Goal: Information Seeking & Learning: Compare options

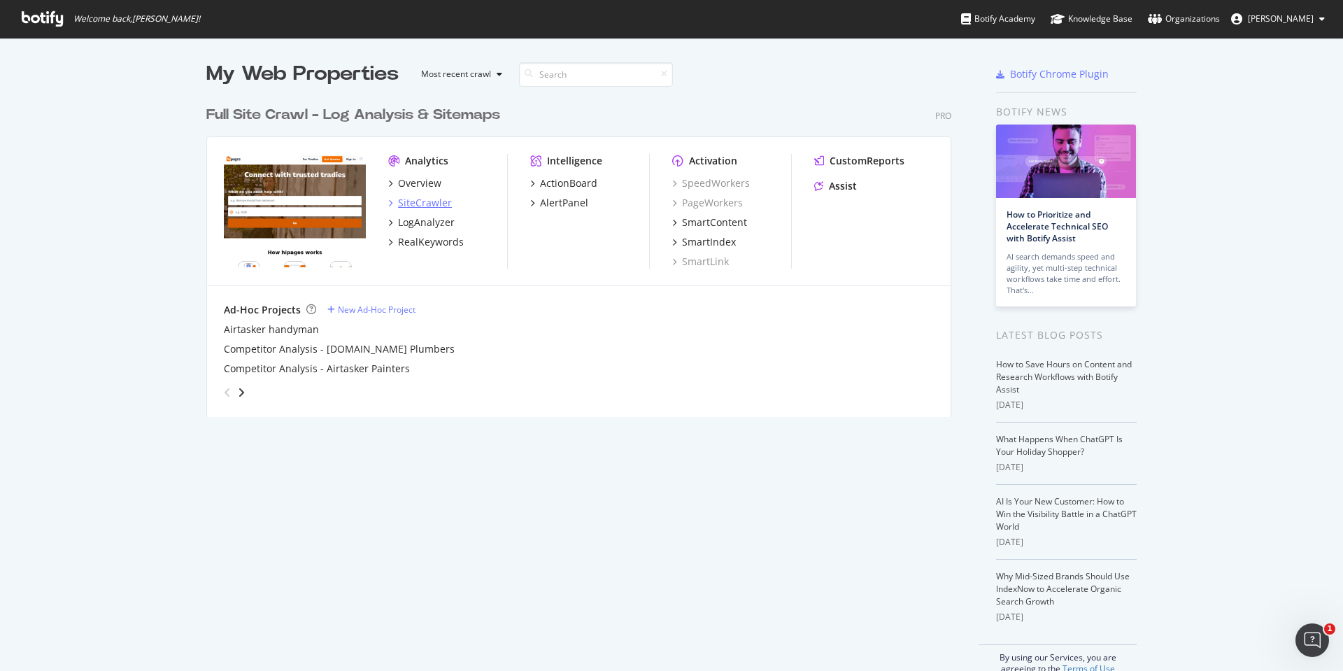
click at [430, 199] on div "SiteCrawler" at bounding box center [425, 203] width 54 height 14
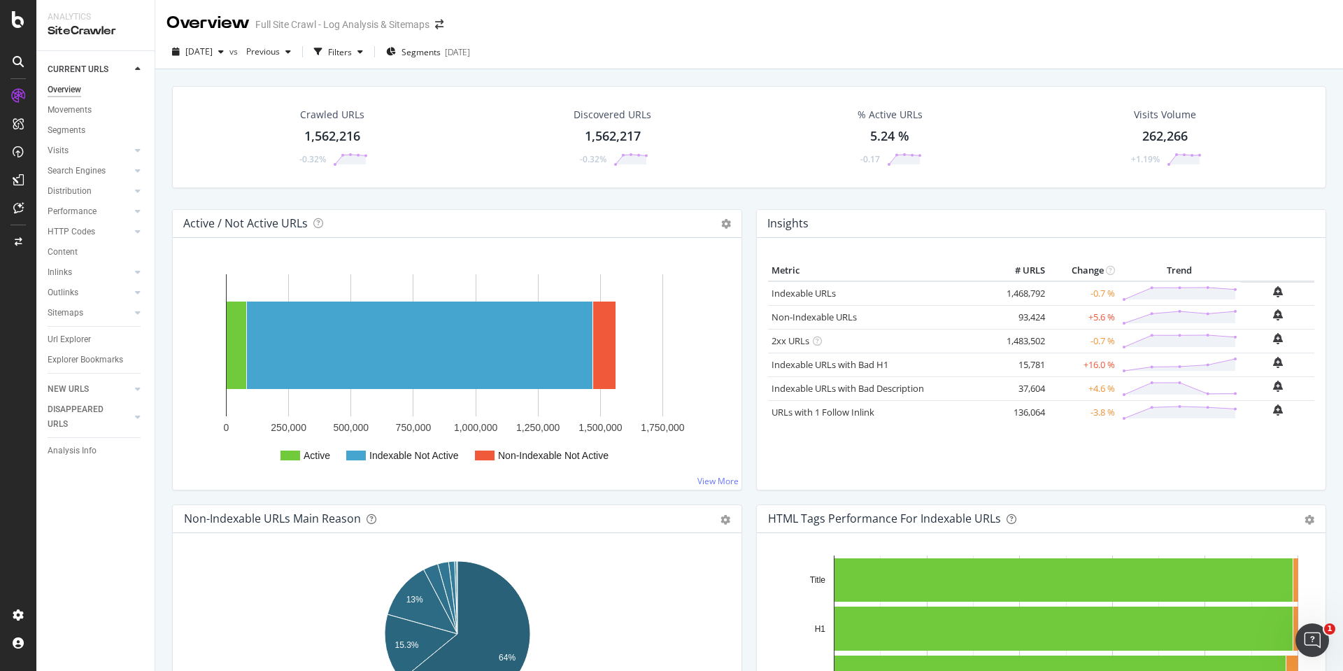
click at [325, 133] on div "1,562,216" at bounding box center [332, 136] width 56 height 18
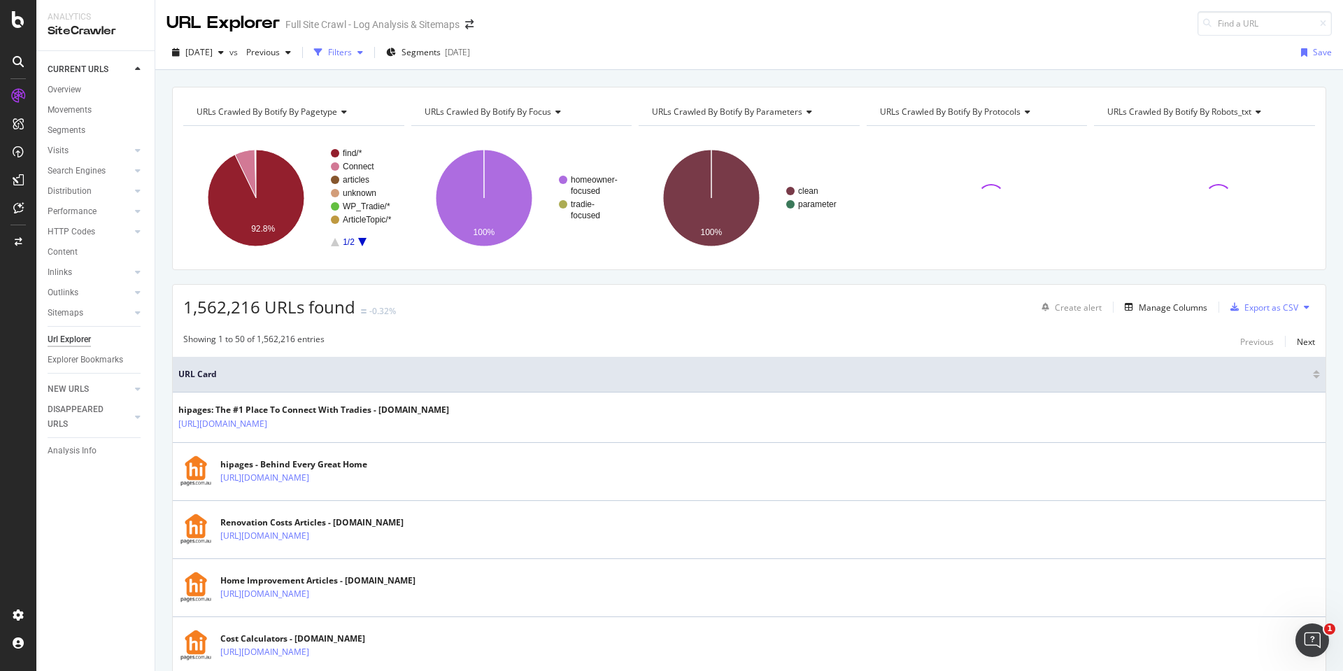
click at [352, 48] on div "Filters" at bounding box center [340, 52] width 24 height 12
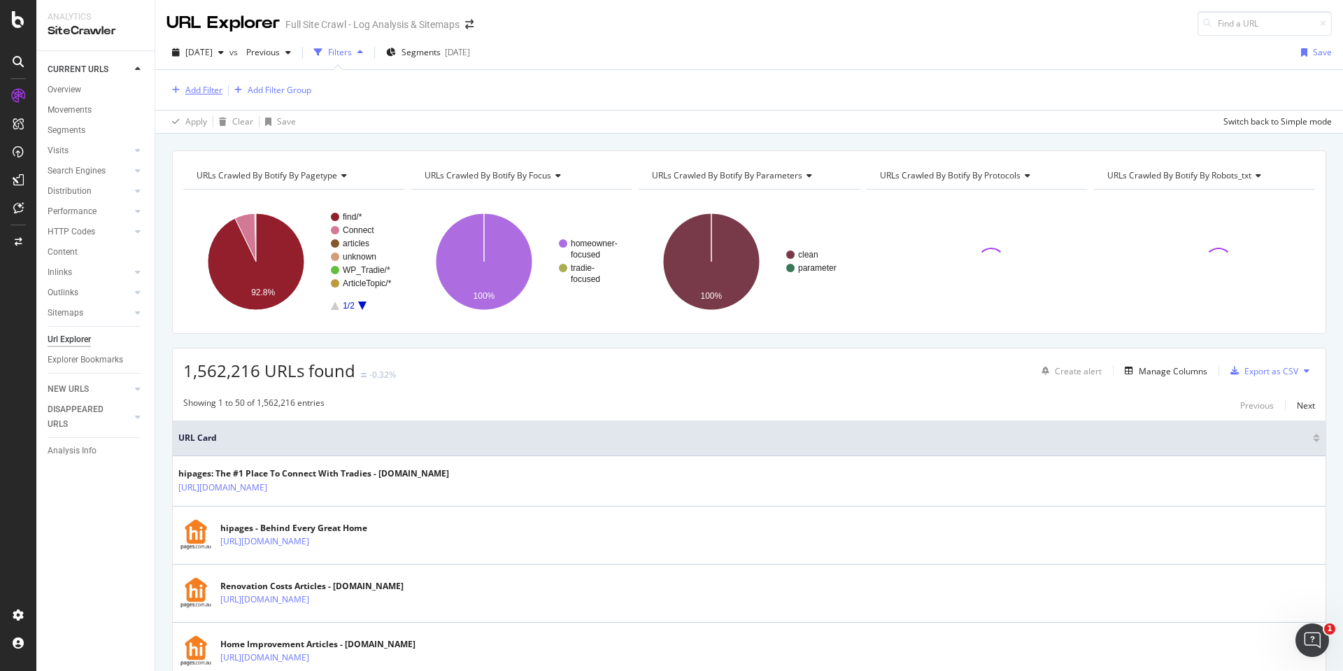
click at [192, 91] on div "Add Filter" at bounding box center [203, 90] width 37 height 12
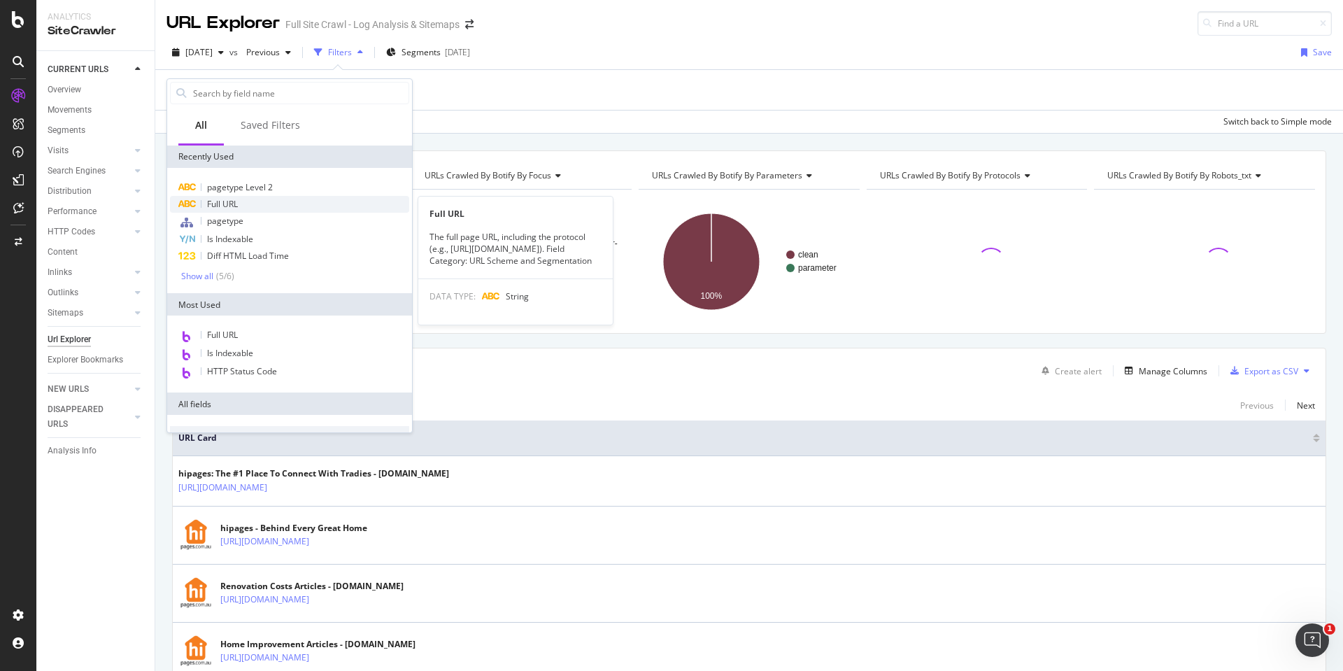
click at [227, 205] on span "Full URL" at bounding box center [222, 204] width 31 height 12
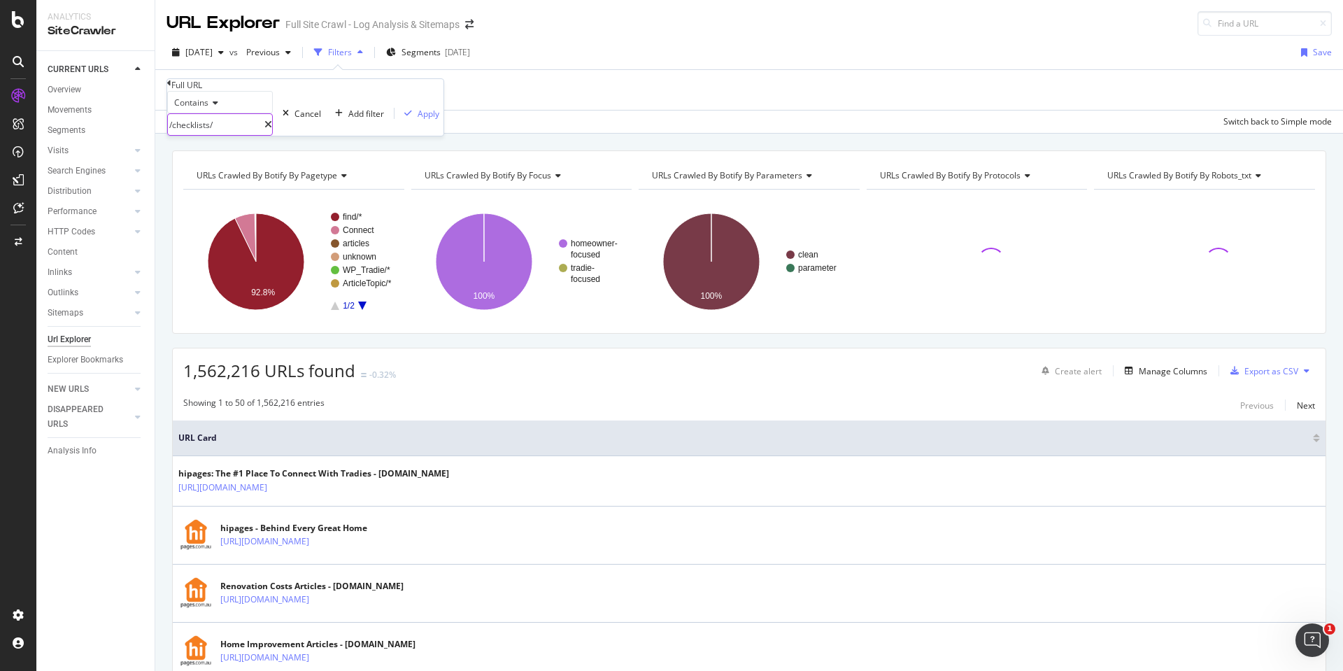
click at [259, 135] on input "/checklists/" at bounding box center [216, 124] width 97 height 21
drag, startPoint x: 267, startPoint y: 151, endPoint x: 184, endPoint y: 152, distance: 83.2
click at [184, 135] on input "/checklists/" at bounding box center [216, 124] width 97 height 21
paste input "https://hipages.com.au/service/ceiling-repairs"
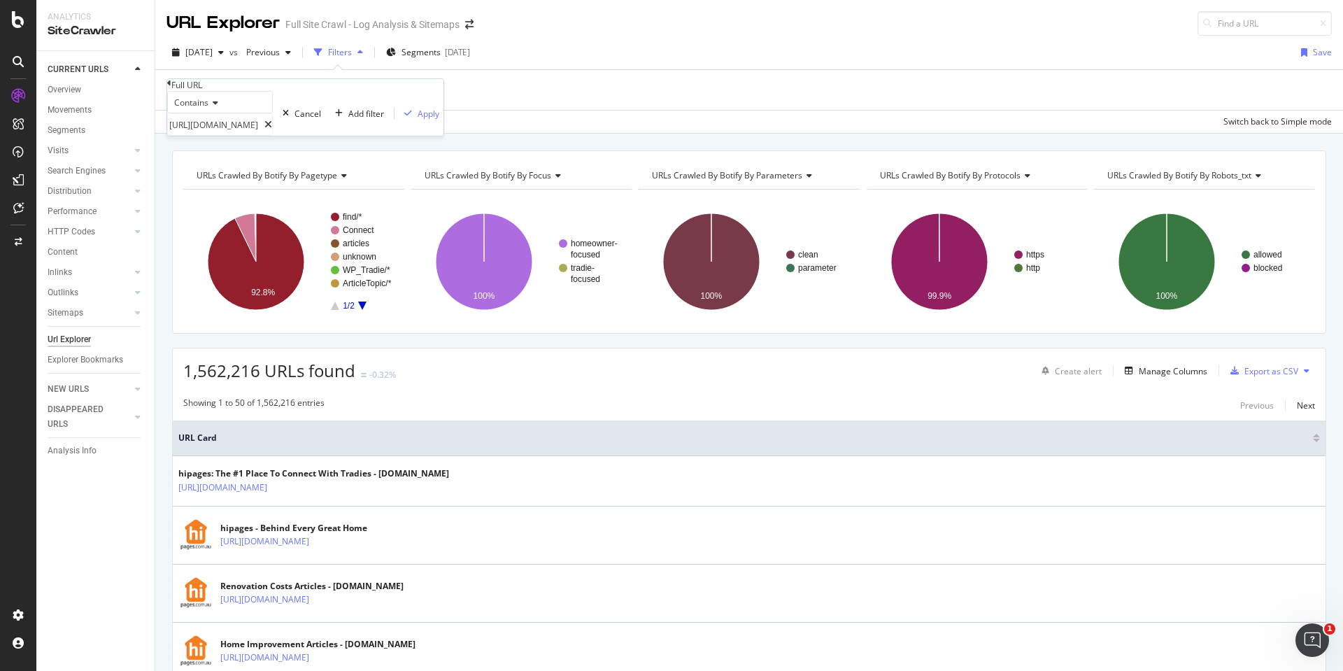
click at [225, 136] on div "Contains https://hipages.com.au/service/ceiling-repairs" at bounding box center [220, 113] width 106 height 45
click at [207, 108] on span "Contains" at bounding box center [191, 103] width 34 height 12
click at [264, 135] on input "https://hipages.com.au/service/ceiling-repairs" at bounding box center [216, 124] width 97 height 21
paste input "/find/fence"
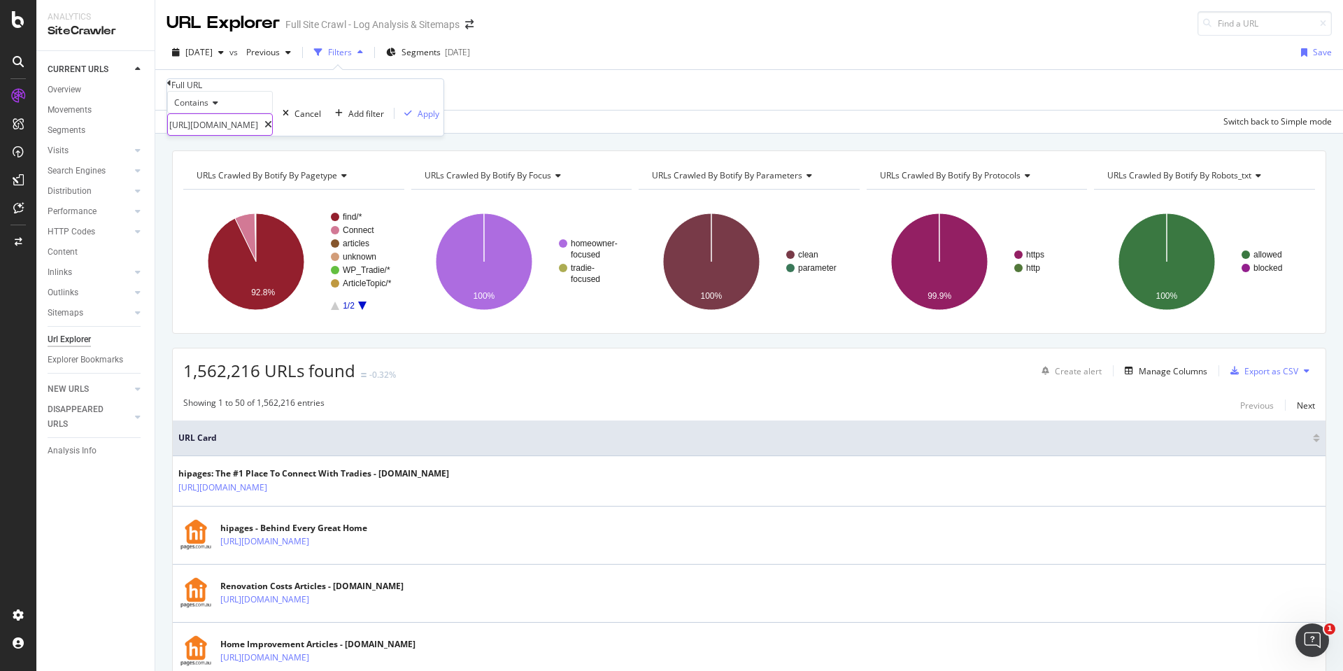
type input "/find/fences"
click at [188, 108] on span "Contains" at bounding box center [191, 103] width 34 height 12
click at [203, 127] on span "Equal to" at bounding box center [186, 121] width 31 height 12
click at [239, 136] on div "Equal to Cancel Add filter Apply" at bounding box center [301, 113] width 269 height 45
click at [223, 135] on input "text" at bounding box center [216, 124] width 97 height 21
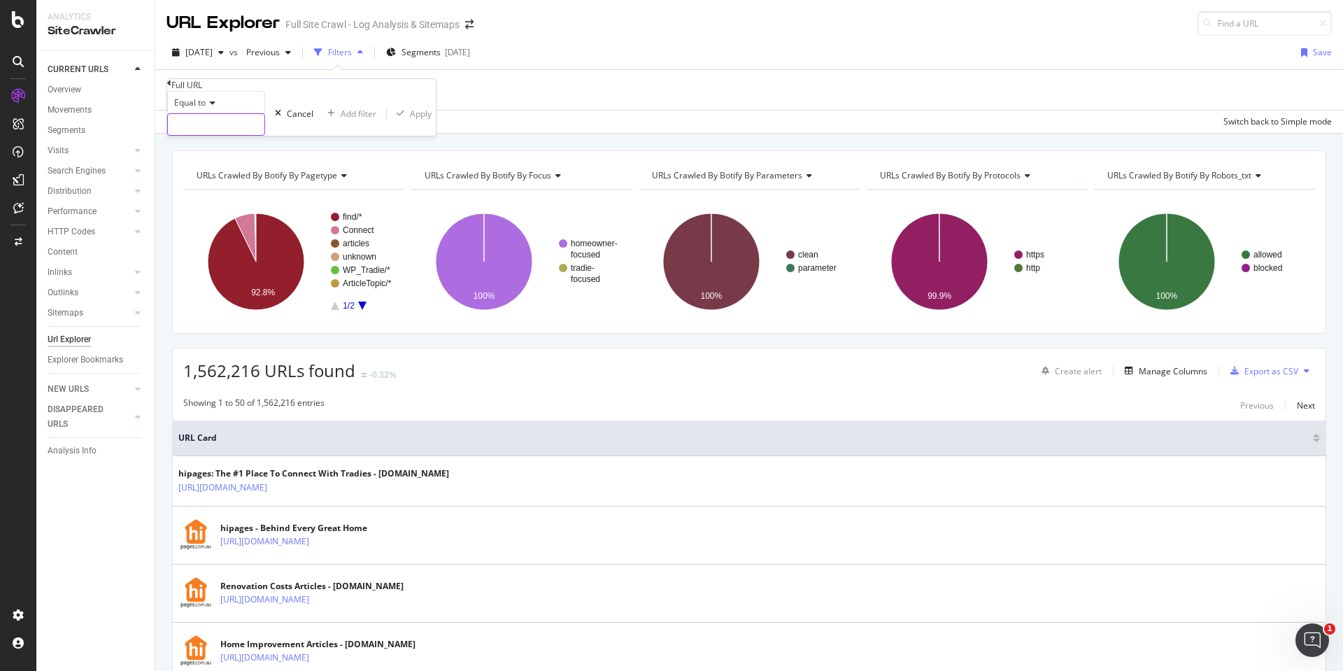
paste input "[URL][DOMAIN_NAME]"
type input "[URL][DOMAIN_NAME]"
click at [418, 120] on div "Apply" at bounding box center [429, 114] width 22 height 12
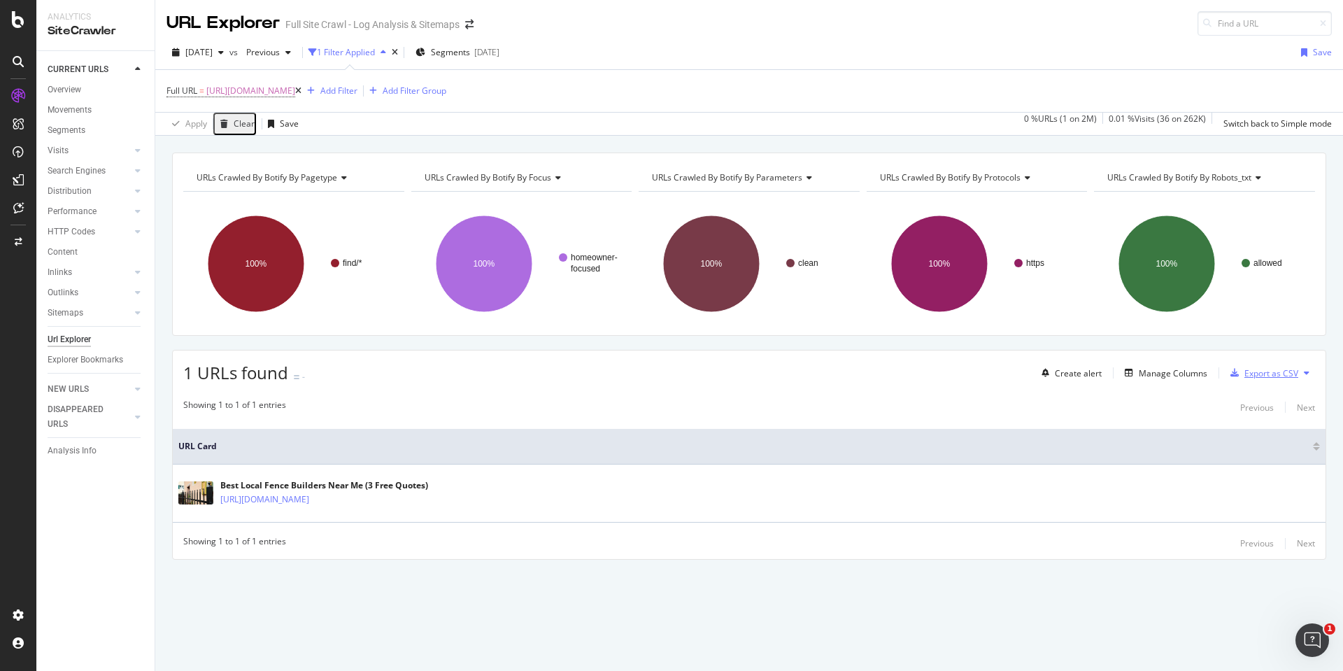
click at [1286, 366] on div "Export as CSV" at bounding box center [1261, 372] width 73 height 21
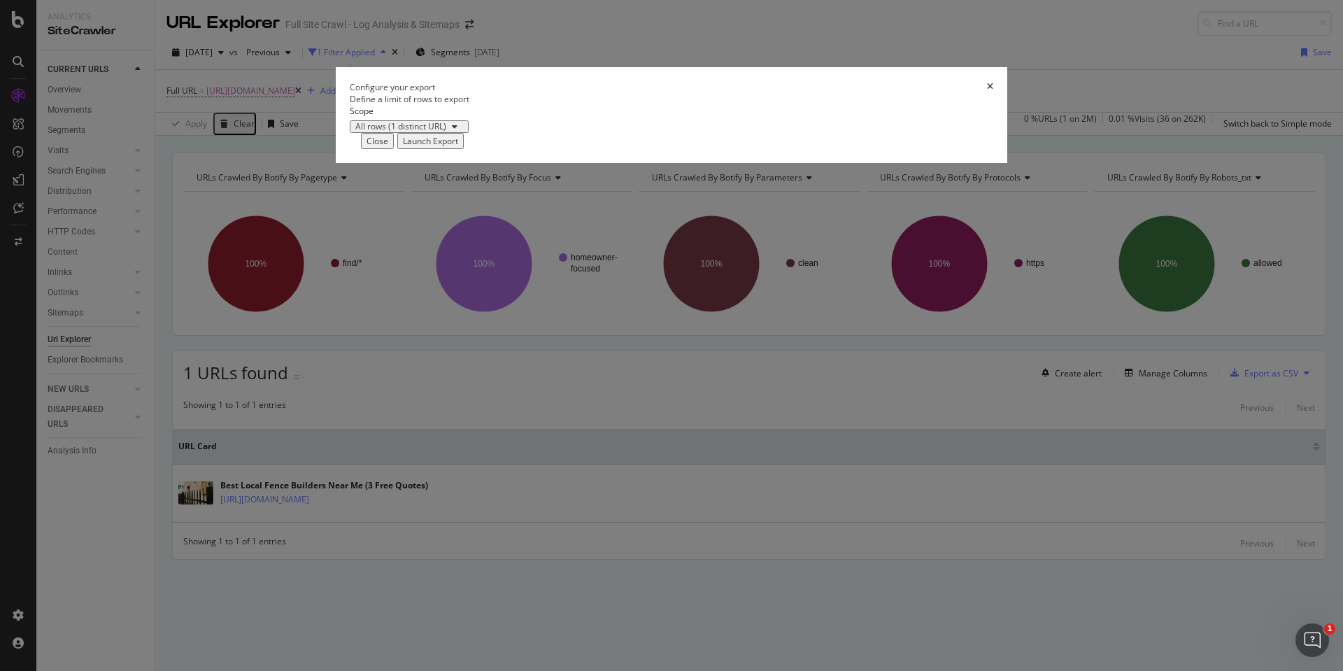
click at [941, 93] on div "Configure your export" at bounding box center [672, 87] width 644 height 12
click at [987, 91] on icon "times" at bounding box center [990, 87] width 6 height 8
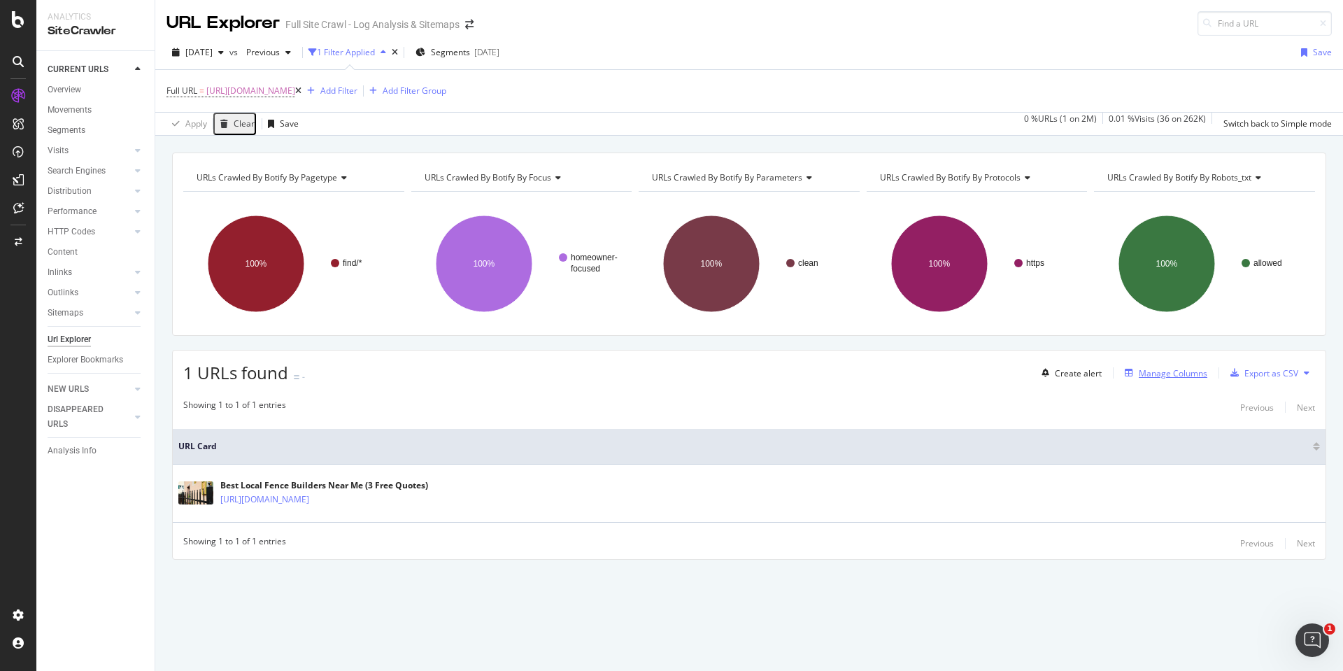
click at [1172, 370] on div "Manage Columns" at bounding box center [1173, 373] width 69 height 12
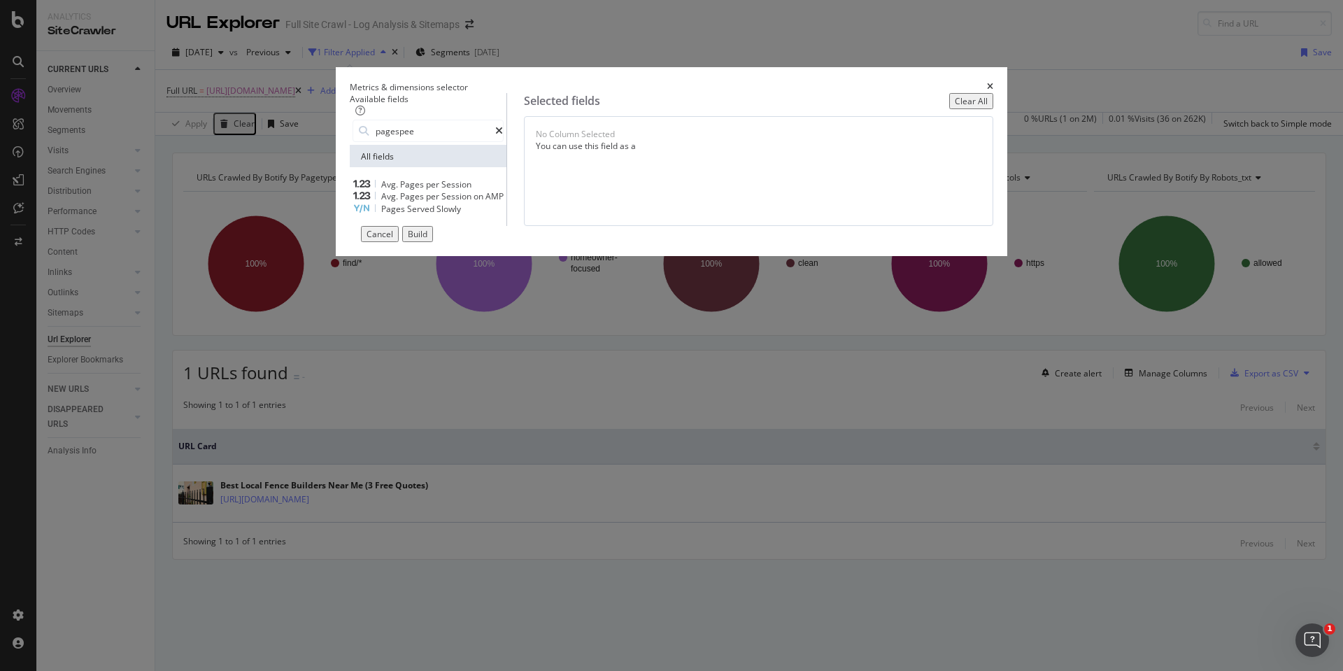
drag, startPoint x: 471, startPoint y: 166, endPoint x: 322, endPoint y: 166, distance: 148.3
click at [322, 166] on div "Metrics & dimensions selector Available fields pagespee All fields Avg. Pages p…" at bounding box center [671, 335] width 1343 height 671
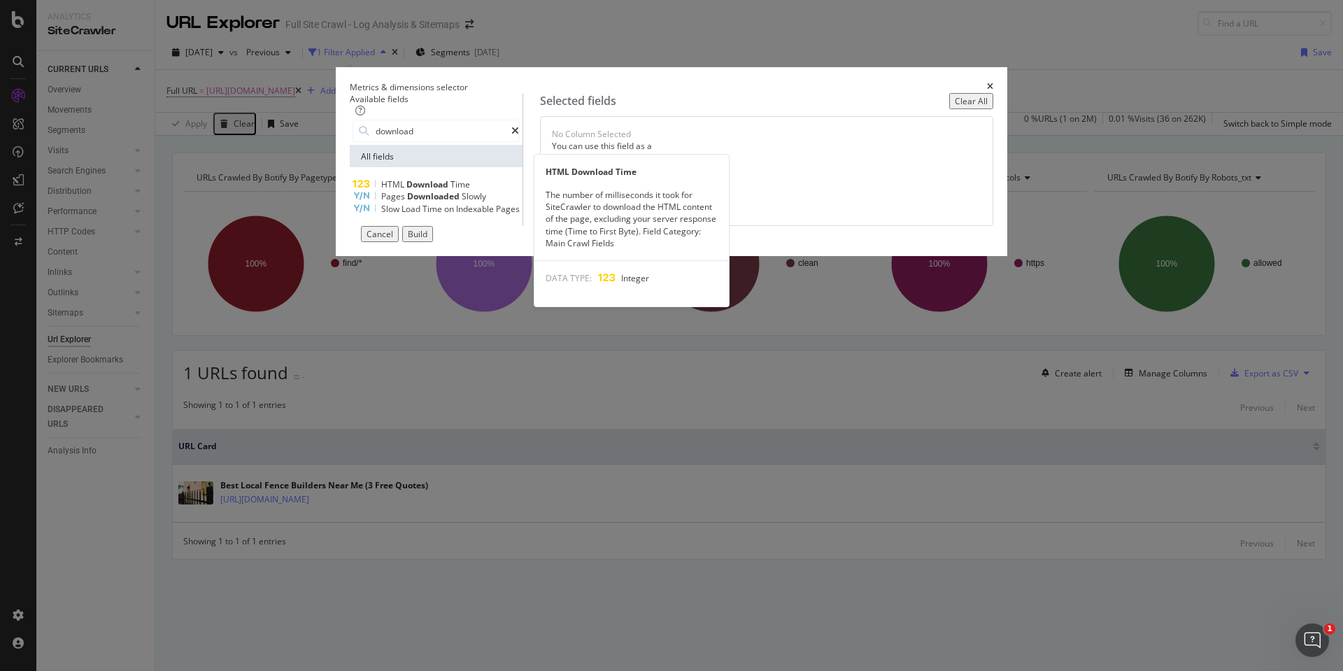
type input "download"
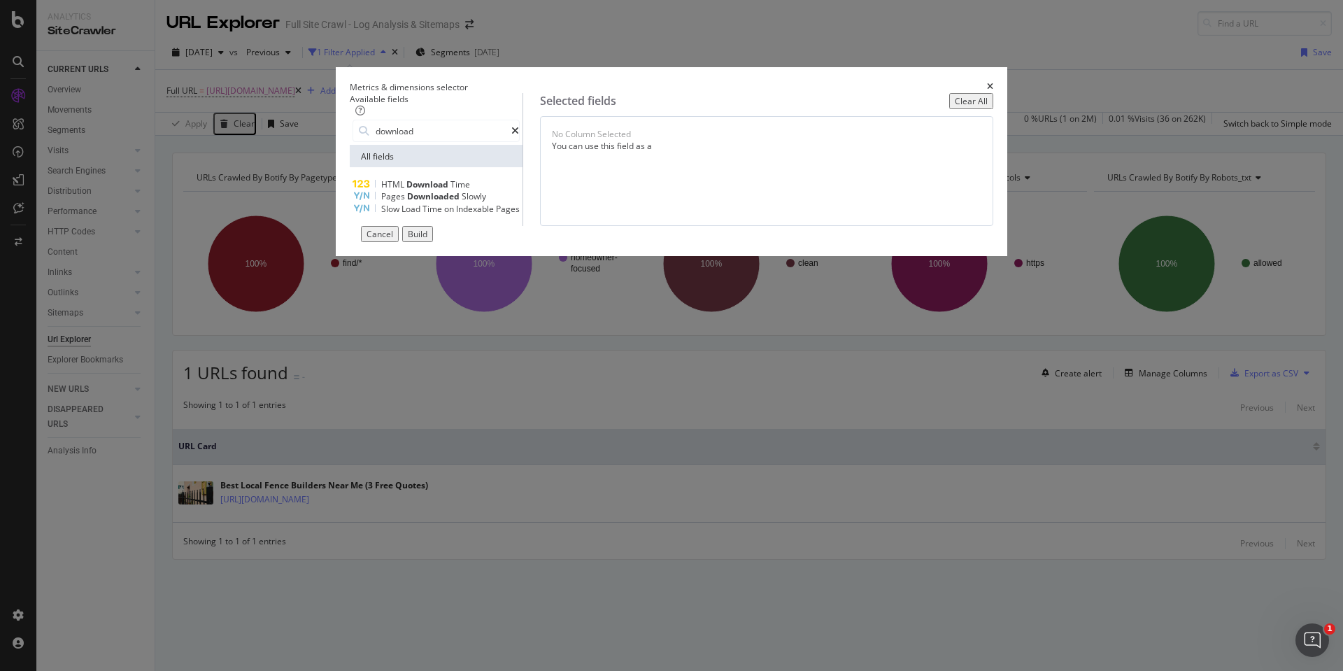
click at [479, 190] on div "HTML Download Time" at bounding box center [436, 184] width 167 height 12
click at [427, 240] on div "Build" at bounding box center [418, 234] width 20 height 12
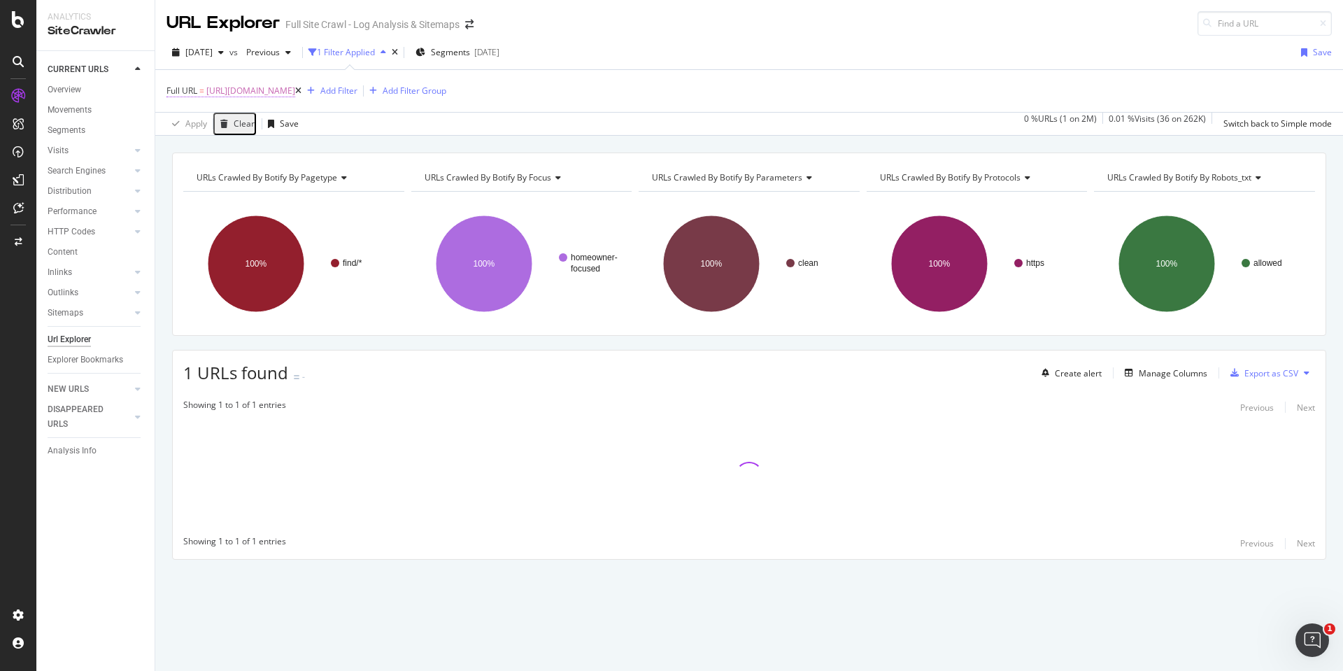
click at [295, 92] on span "[URL][DOMAIN_NAME]" at bounding box center [250, 91] width 89 height 20
click at [264, 134] on input "[URL][DOMAIN_NAME]" at bounding box center [216, 123] width 97 height 21
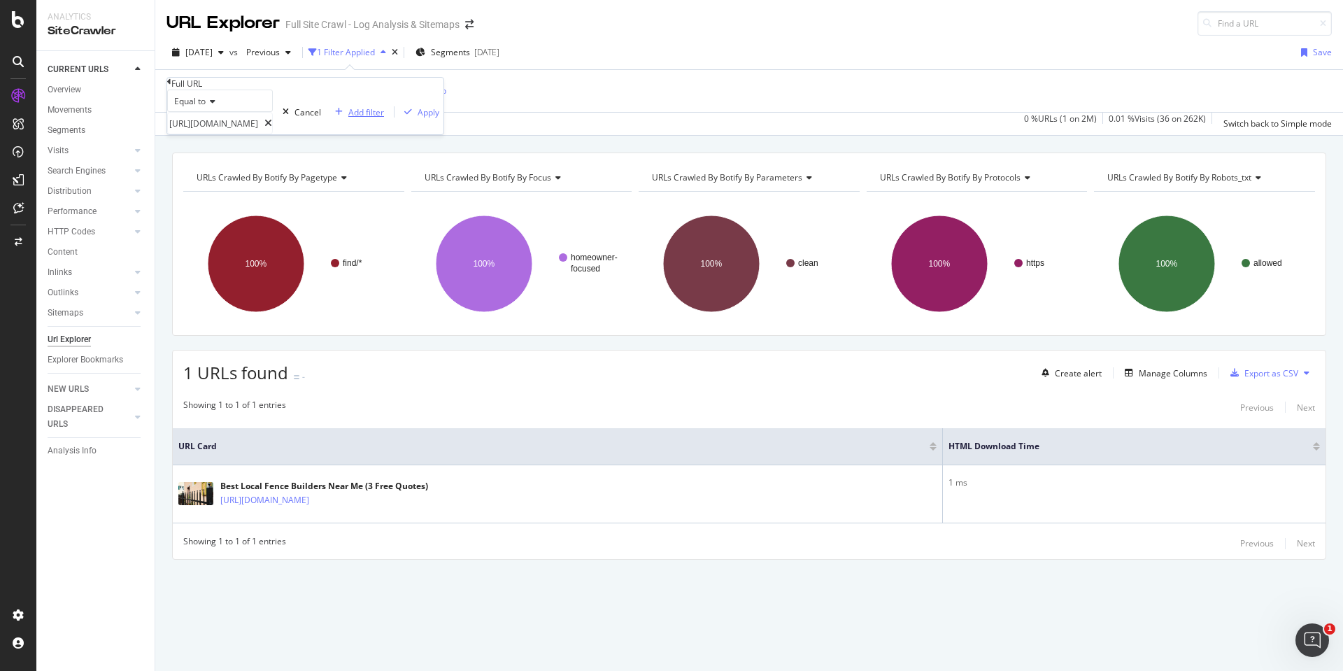
click at [348, 118] on div "Add filter" at bounding box center [366, 112] width 36 height 12
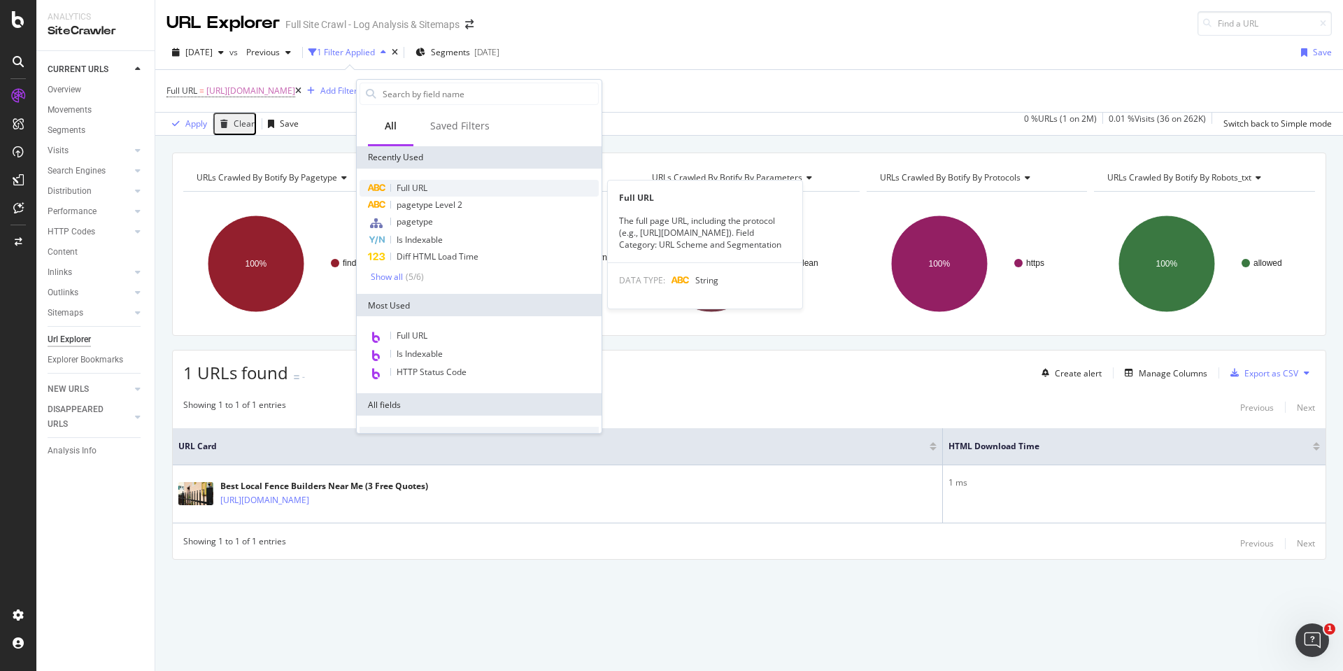
click at [422, 189] on span "Full URL" at bounding box center [412, 188] width 31 height 12
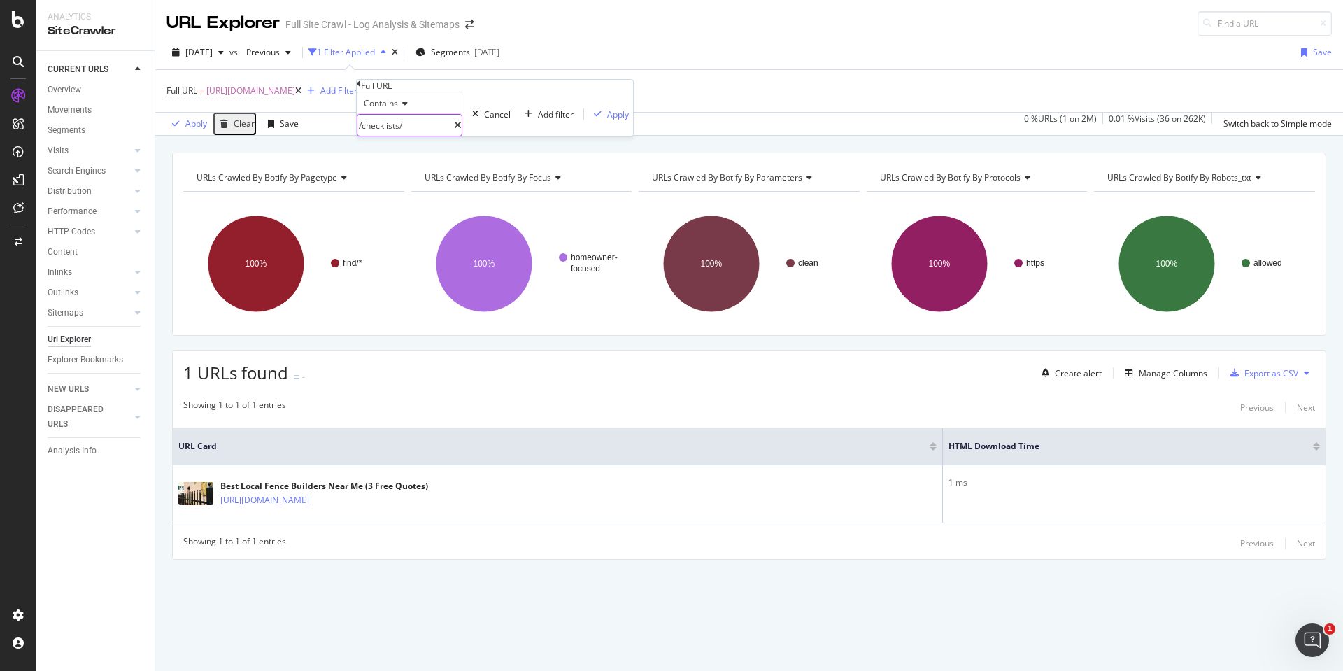
drag, startPoint x: 436, startPoint y: 150, endPoint x: 291, endPoint y: 150, distance: 145.5
click at [291, 150] on body "Analytics SiteCrawler CURRENT URLS Overview Movements Segments Visits Analysis …" at bounding box center [671, 335] width 1343 height 671
click at [384, 109] on span "Contains" at bounding box center [381, 103] width 34 height 12
click at [410, 129] on div "Equal to" at bounding box center [409, 121] width 104 height 15
paste input "[URL][DOMAIN_NAME]"
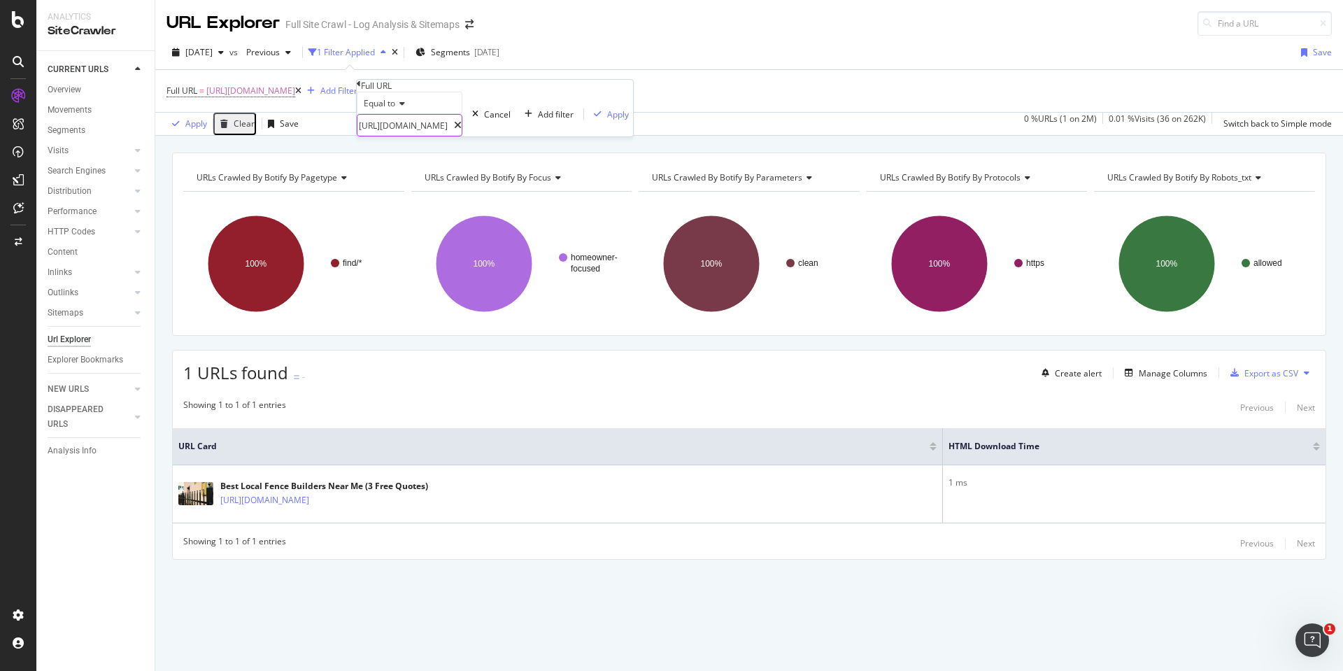
drag, startPoint x: 429, startPoint y: 146, endPoint x: 440, endPoint y: 148, distance: 11.4
click at [440, 136] on input "[URL][DOMAIN_NAME]" at bounding box center [405, 125] width 97 height 21
type input "[URL][DOMAIN_NAME]"
click at [607, 120] on div "Apply" at bounding box center [618, 114] width 22 height 12
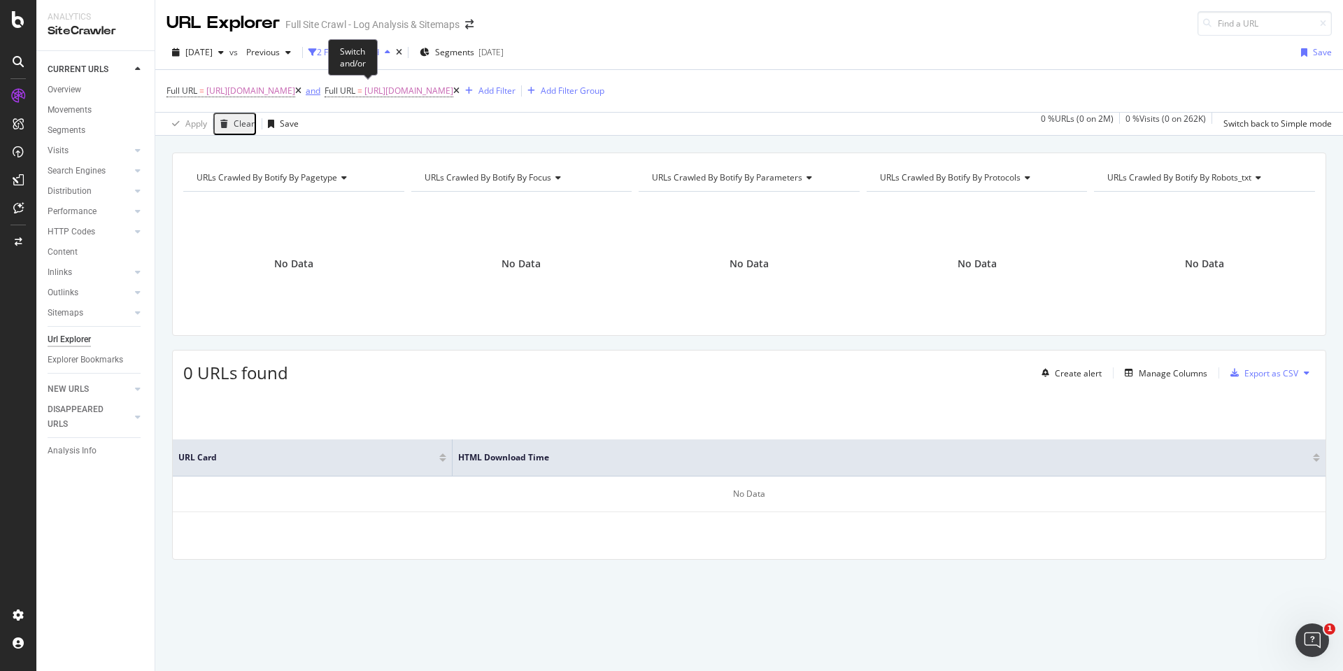
click at [320, 87] on div "and" at bounding box center [313, 91] width 15 height 12
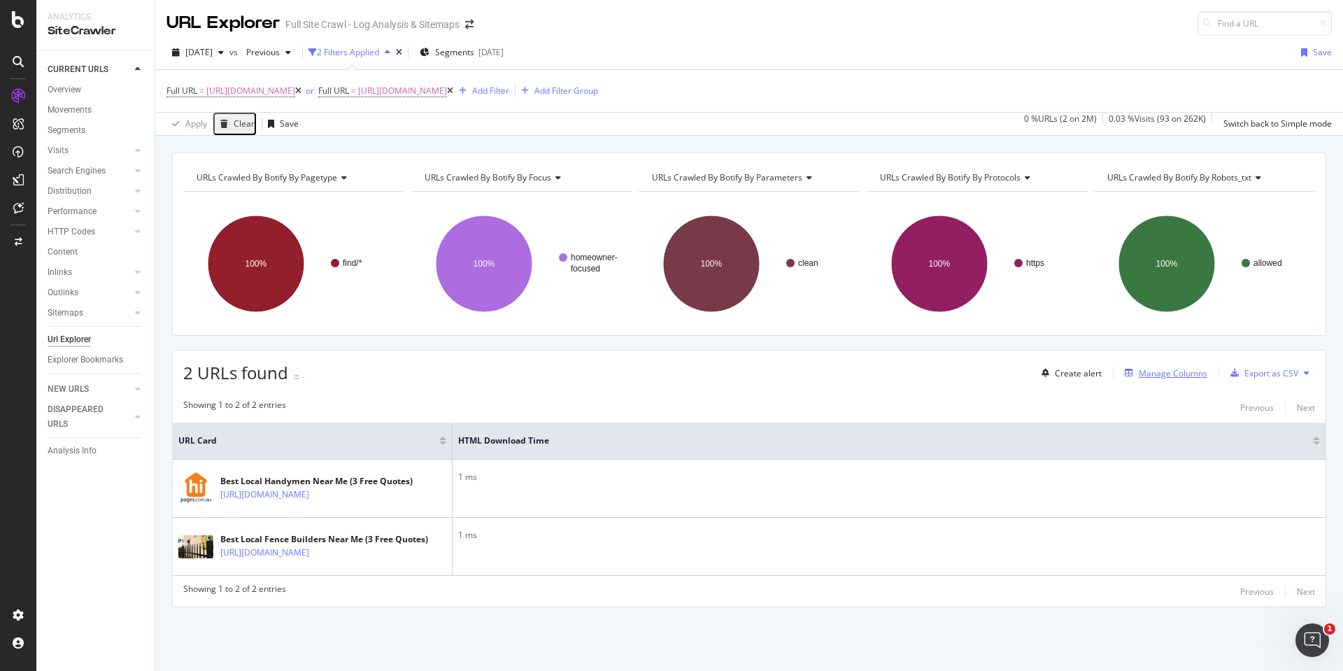
click at [1192, 371] on div "Manage Columns" at bounding box center [1173, 373] width 69 height 12
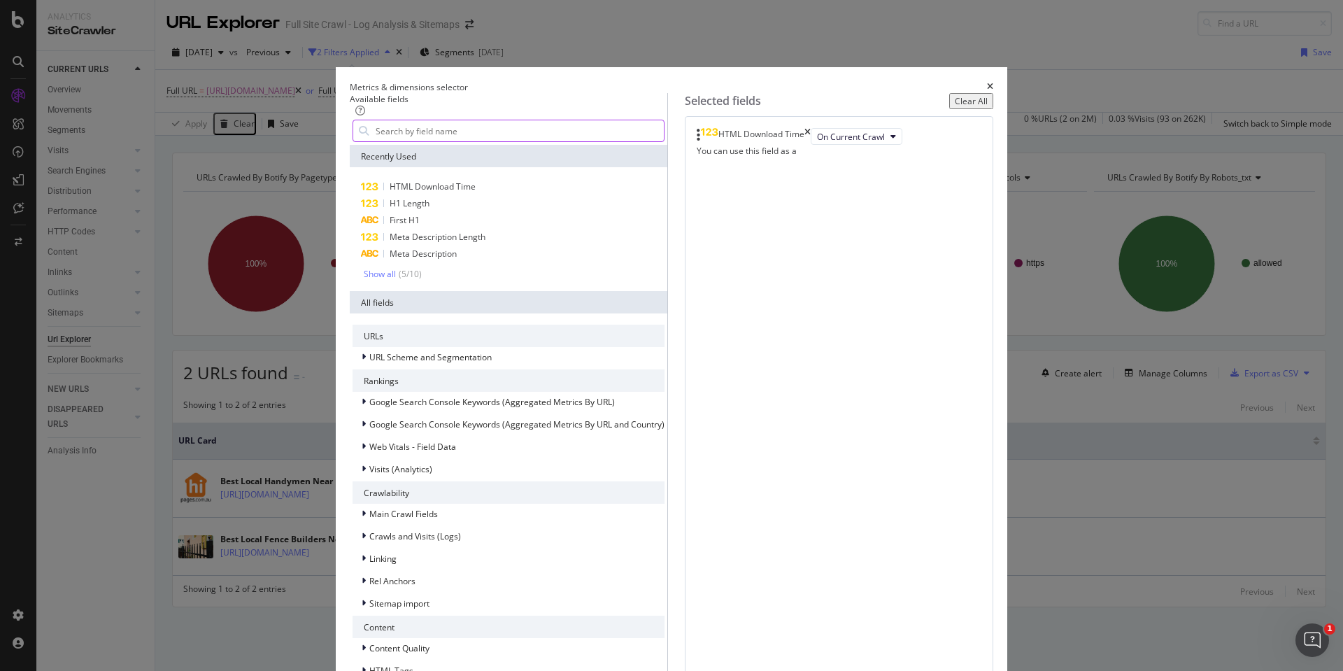
click at [552, 141] on input "modal" at bounding box center [519, 130] width 290 height 21
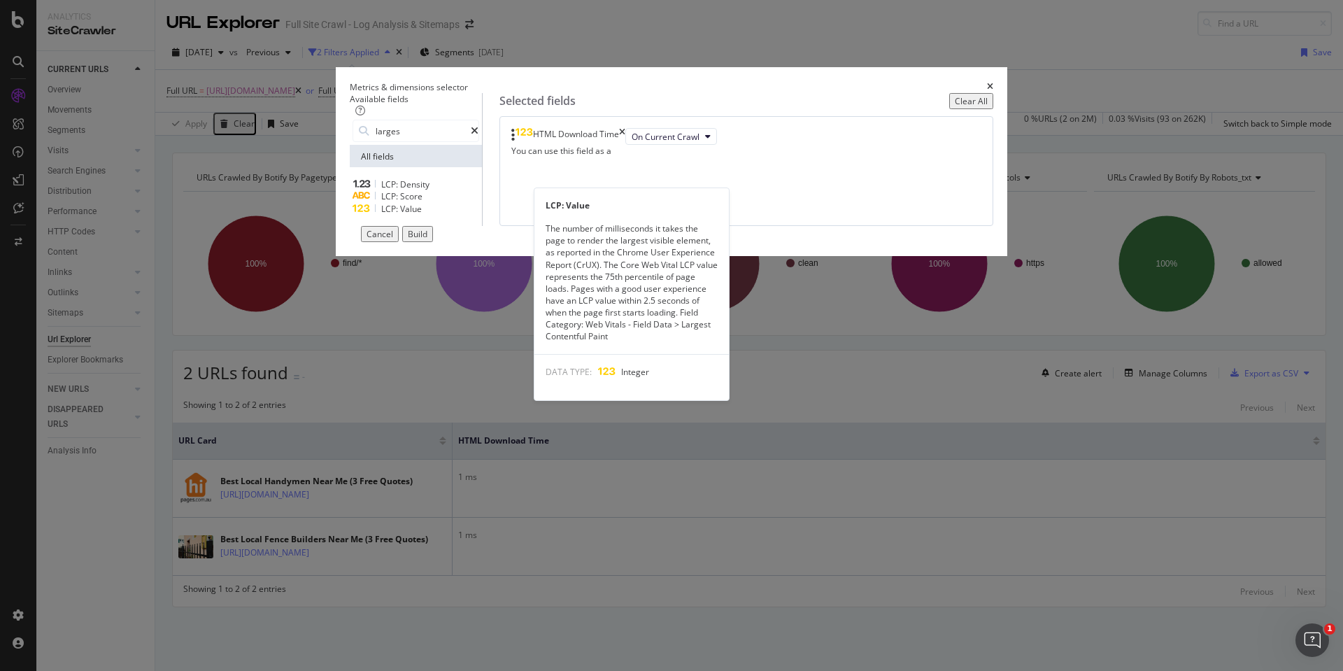
type input "larges"
click at [422, 215] on span "Value" at bounding box center [411, 209] width 22 height 12
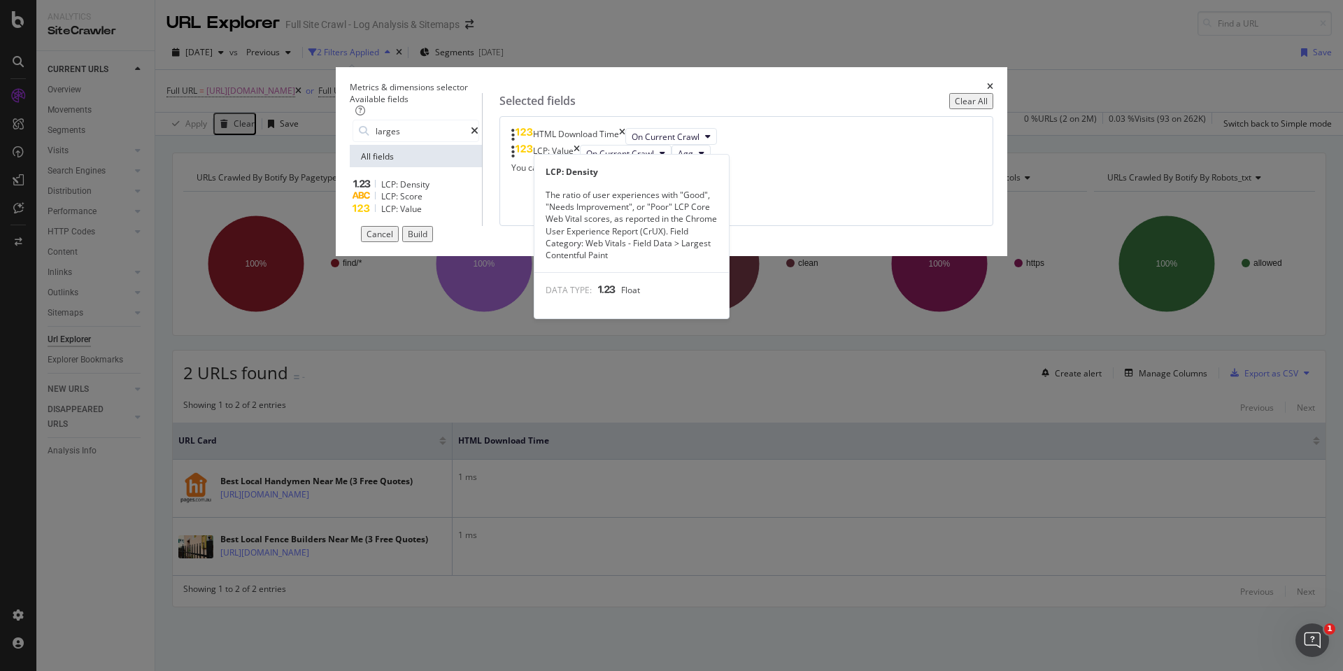
click at [443, 202] on div "LCP: Score" at bounding box center [416, 196] width 127 height 12
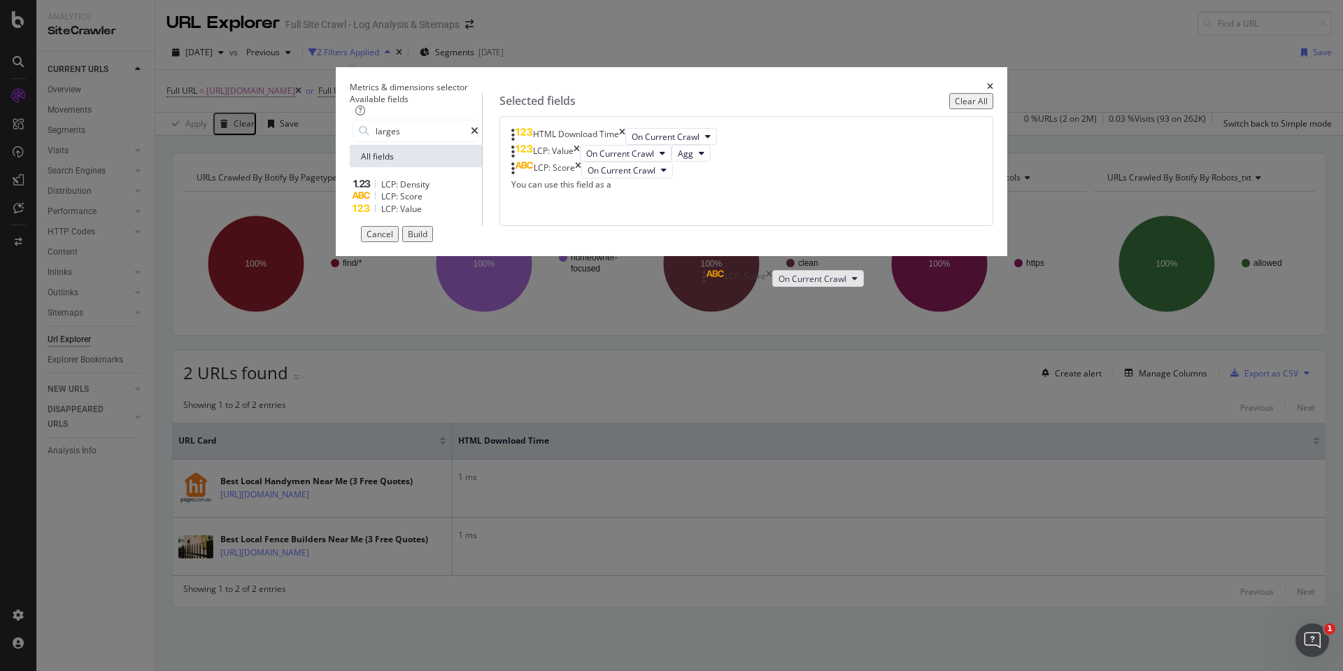
drag, startPoint x: 825, startPoint y: 277, endPoint x: 827, endPoint y: 289, distance: 12.0
click at [827, 289] on body "Analytics SiteCrawler CURRENT URLS Overview Movements Segments Visits Analysis …" at bounding box center [671, 335] width 1343 height 671
click at [416, 141] on input "larges" at bounding box center [422, 130] width 97 height 21
drag, startPoint x: 443, startPoint y: 155, endPoint x: 364, endPoint y: 156, distance: 79.0
click at [364, 156] on div "Available fields larges All fields LCP: Density LCP: Score LCP: Value Selected …" at bounding box center [672, 159] width 644 height 133
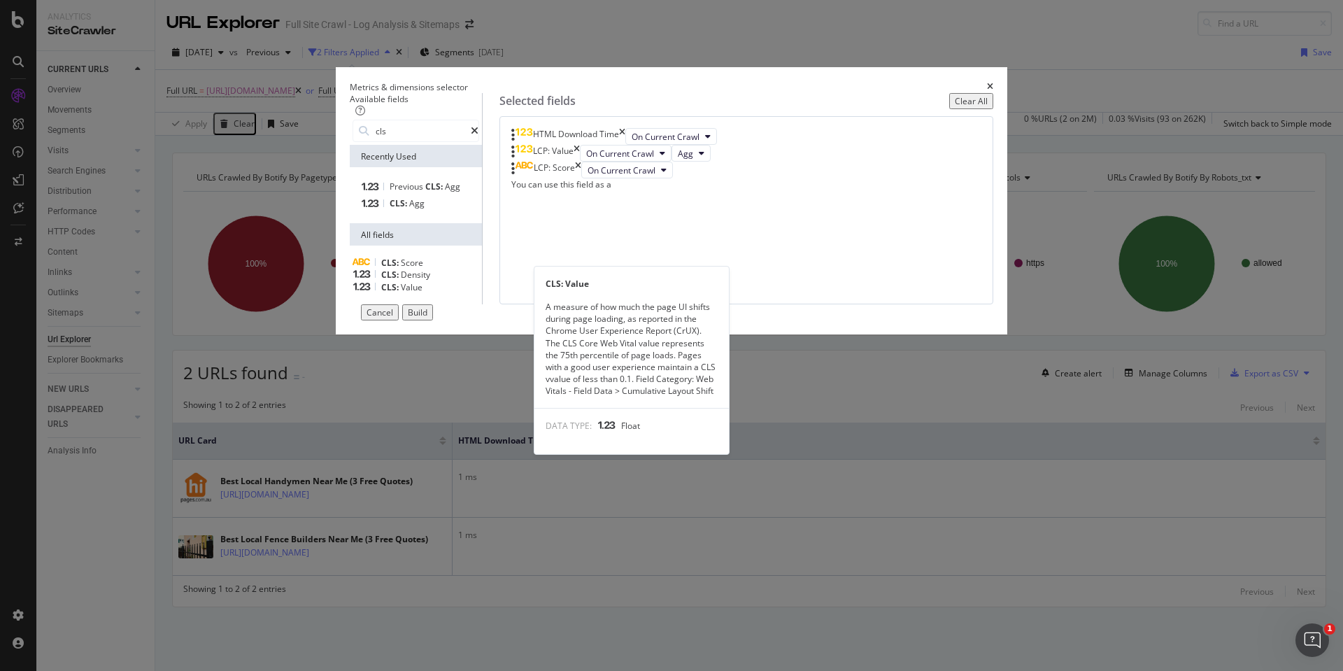
click at [478, 293] on div "CLS: Value" at bounding box center [416, 287] width 127 height 12
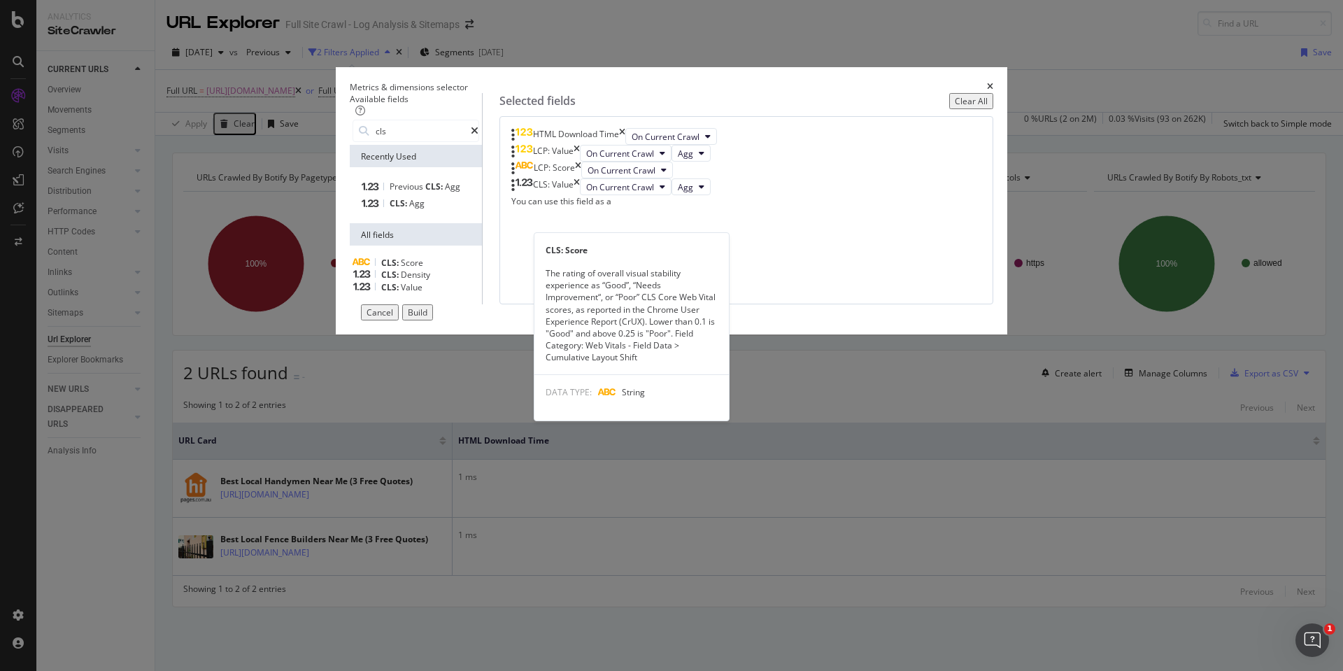
click at [423, 269] on span "Score" at bounding box center [412, 263] width 22 height 12
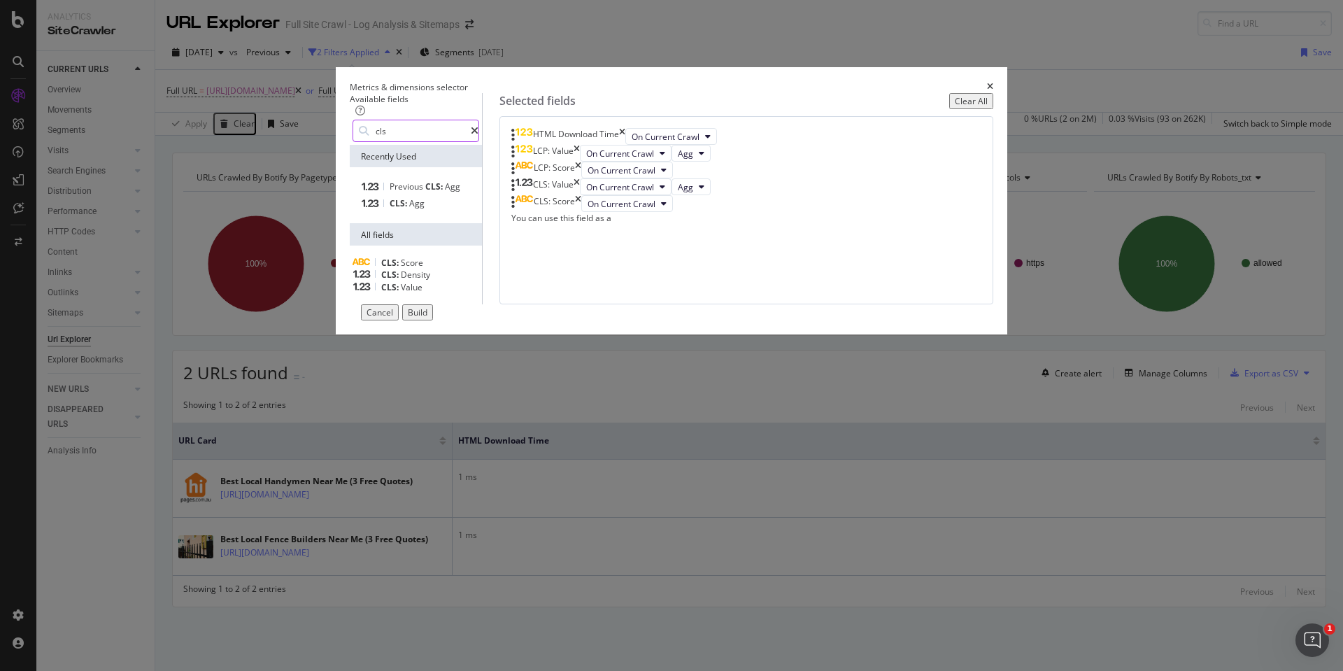
click at [432, 141] on input "cls" at bounding box center [422, 130] width 97 height 21
drag, startPoint x: 453, startPoint y: 166, endPoint x: 362, endPoint y: 166, distance: 90.9
click at [362, 166] on div "Available fields cls Recently Used Previous CLS: Agg CLS: Agg All fields CLS: S…" at bounding box center [672, 198] width 644 height 211
type input "c"
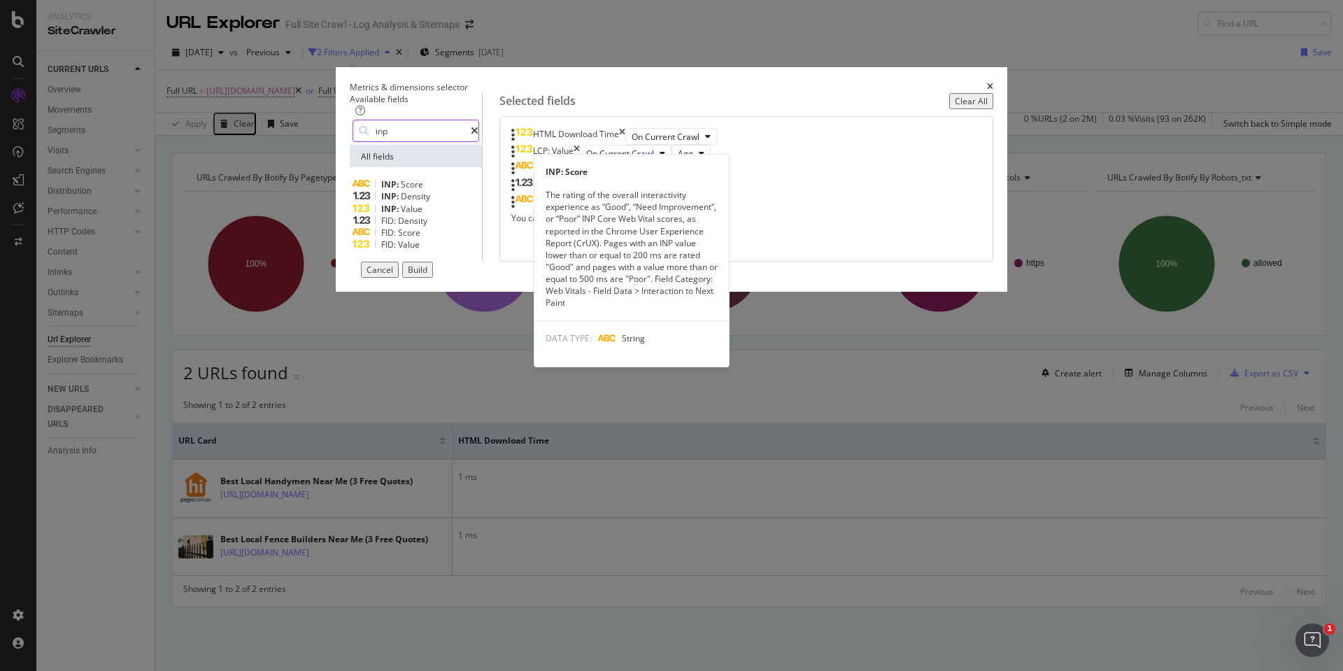
type input "inp"
click at [471, 190] on div "INP: Score" at bounding box center [416, 184] width 127 height 12
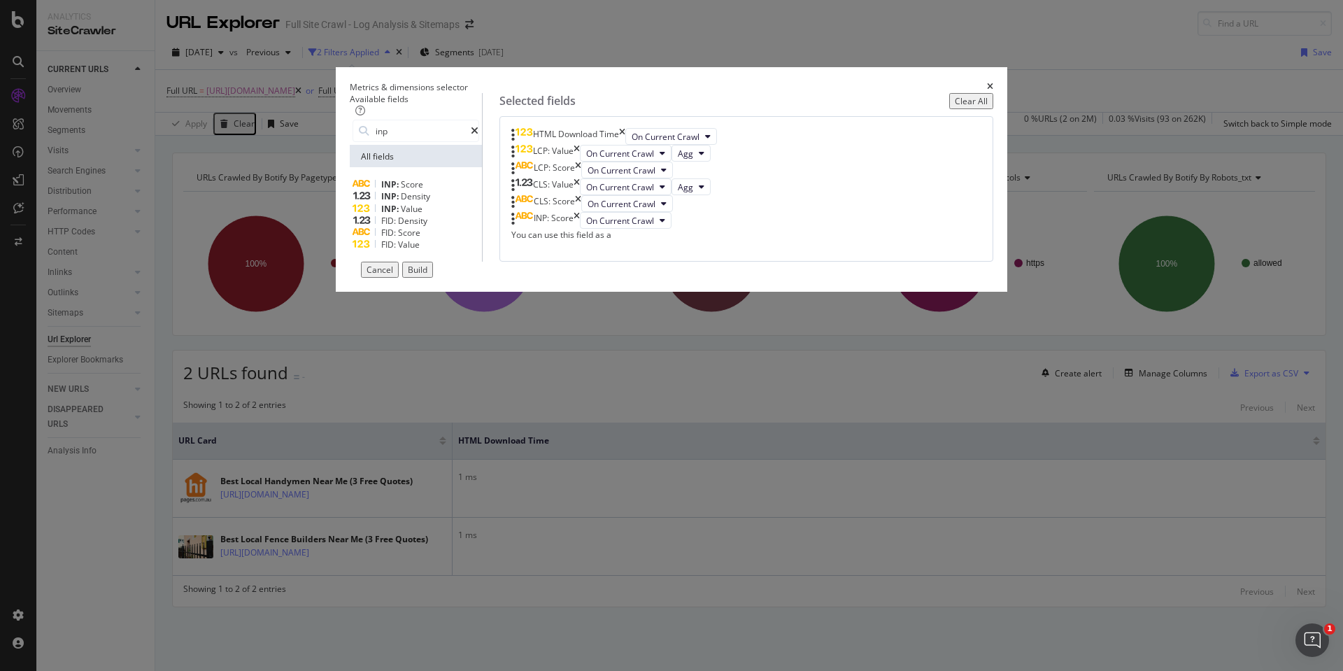
click at [479, 215] on div "INP: Value" at bounding box center [416, 209] width 127 height 12
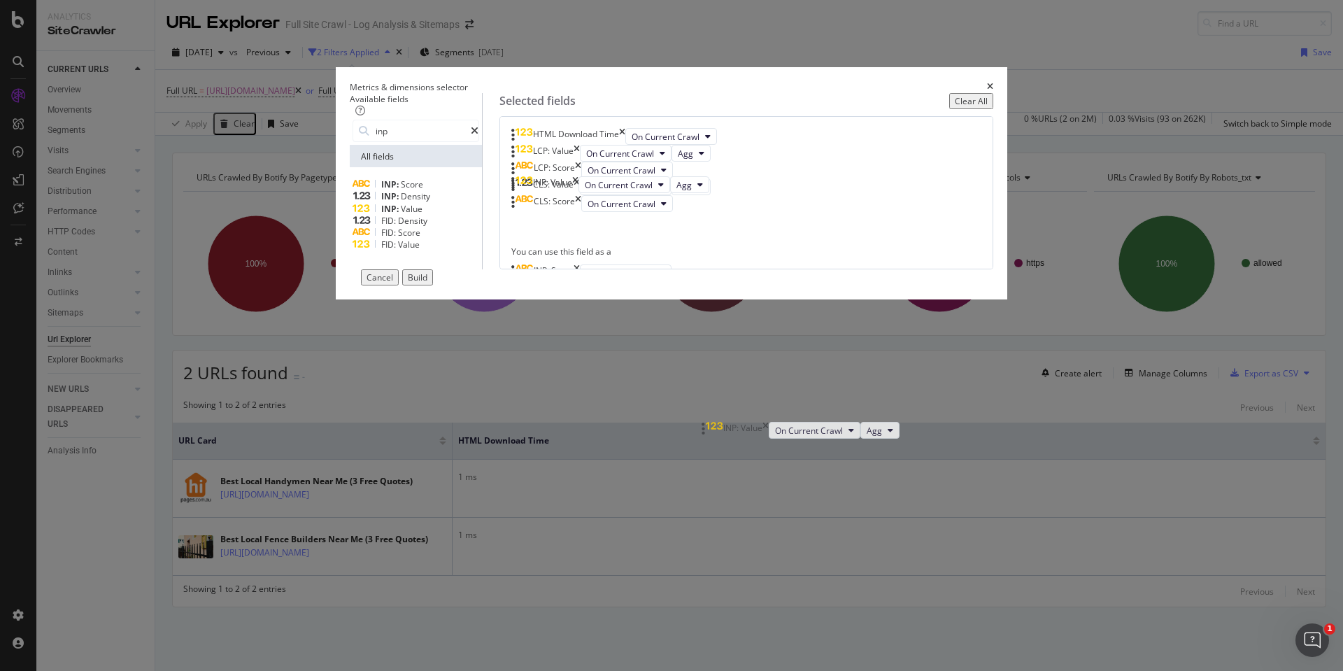
drag, startPoint x: 876, startPoint y: 492, endPoint x: 876, endPoint y: 434, distance: 58.1
click at [876, 434] on body "Analytics SiteCrawler CURRENT URLS Overview Movements Segments Visits Analysis …" at bounding box center [671, 335] width 1343 height 671
click at [427, 283] on div "Build" at bounding box center [418, 277] width 20 height 12
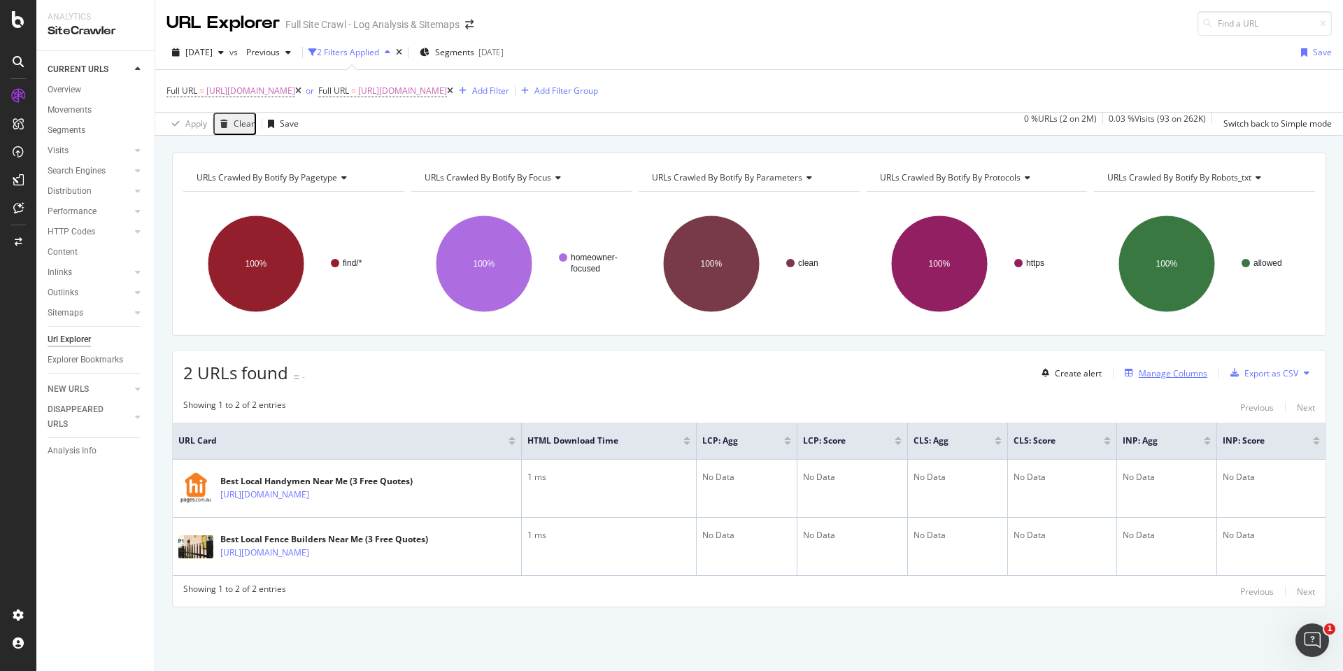
click at [1167, 373] on div "Manage Columns" at bounding box center [1173, 373] width 69 height 12
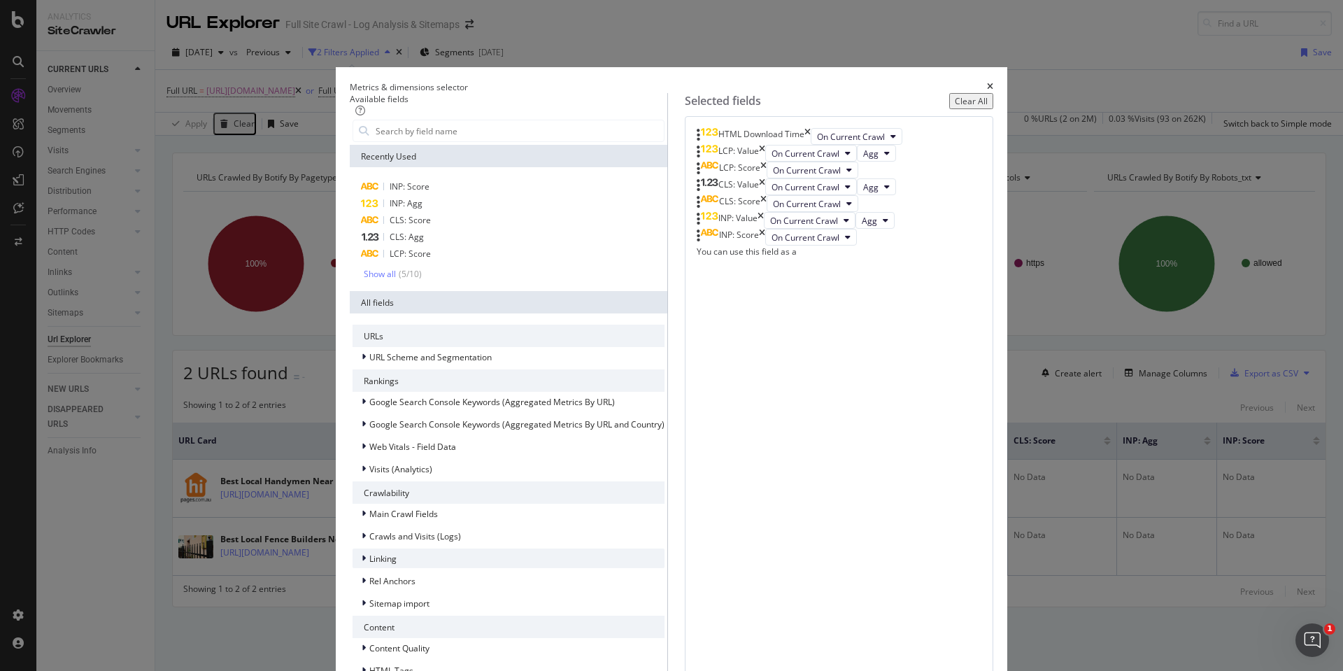
scroll to position [70, 0]
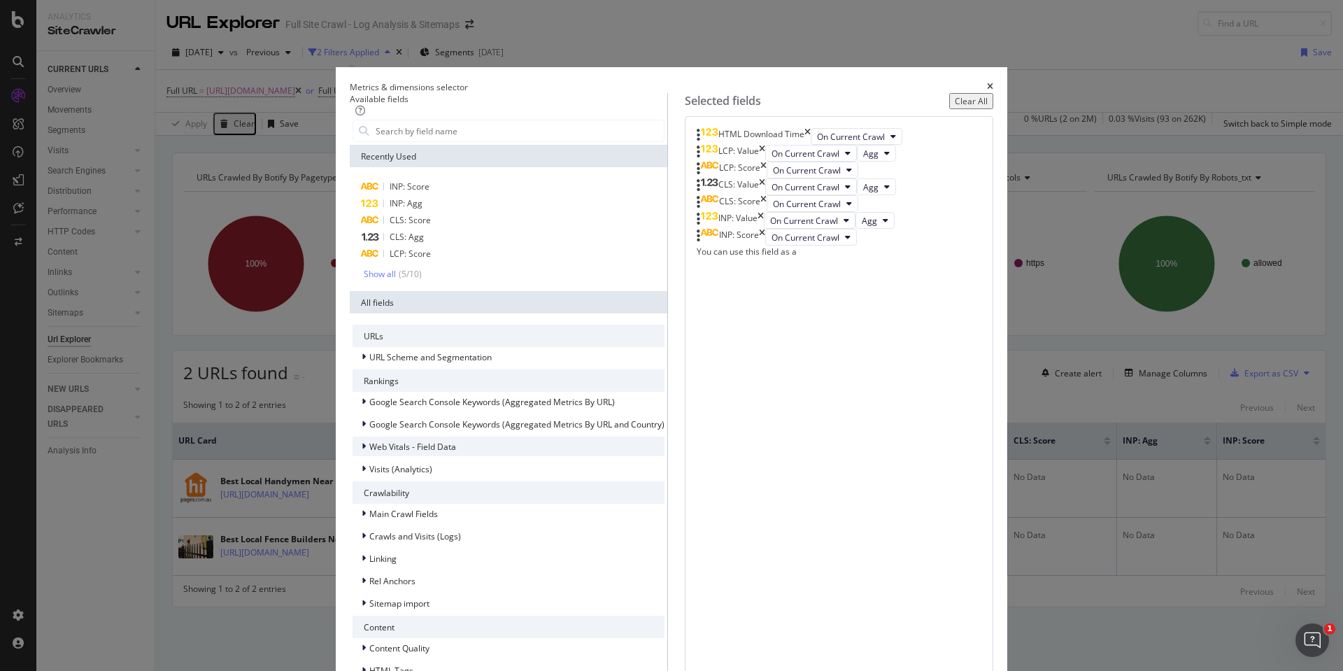
click at [369, 439] on div "modal" at bounding box center [365, 446] width 8 height 14
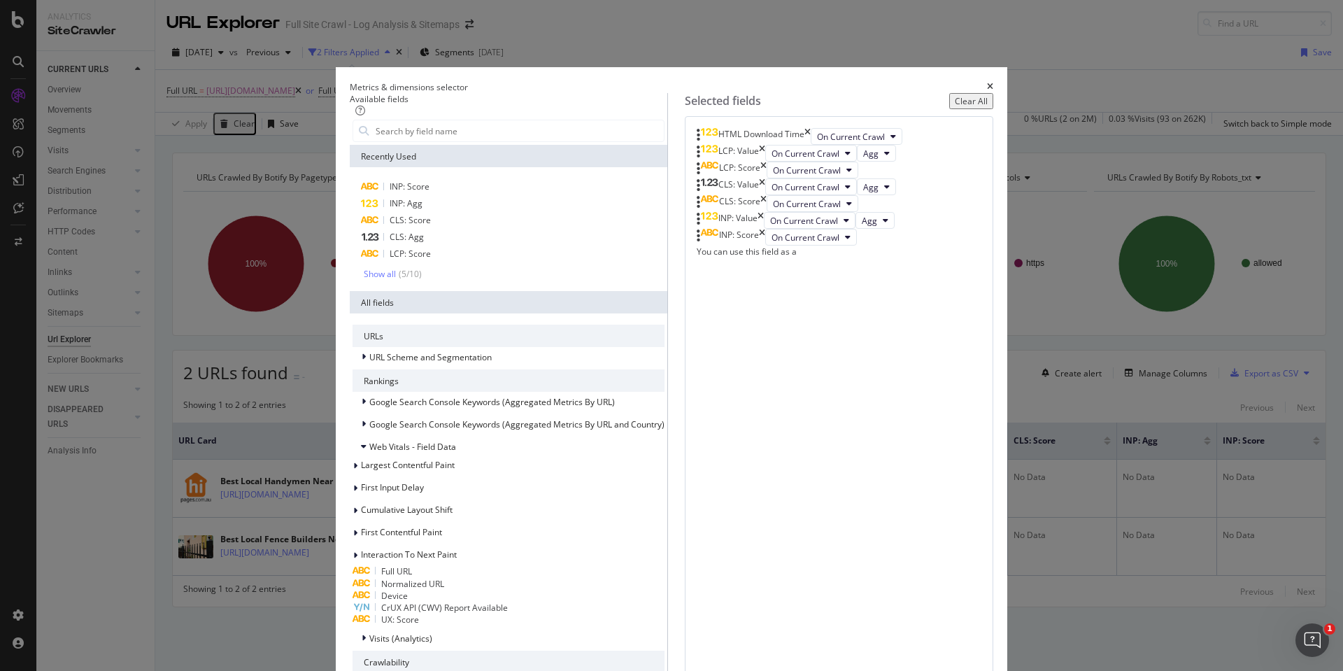
scroll to position [0, 0]
click at [366, 361] on icon "modal" at bounding box center [364, 357] width 4 height 8
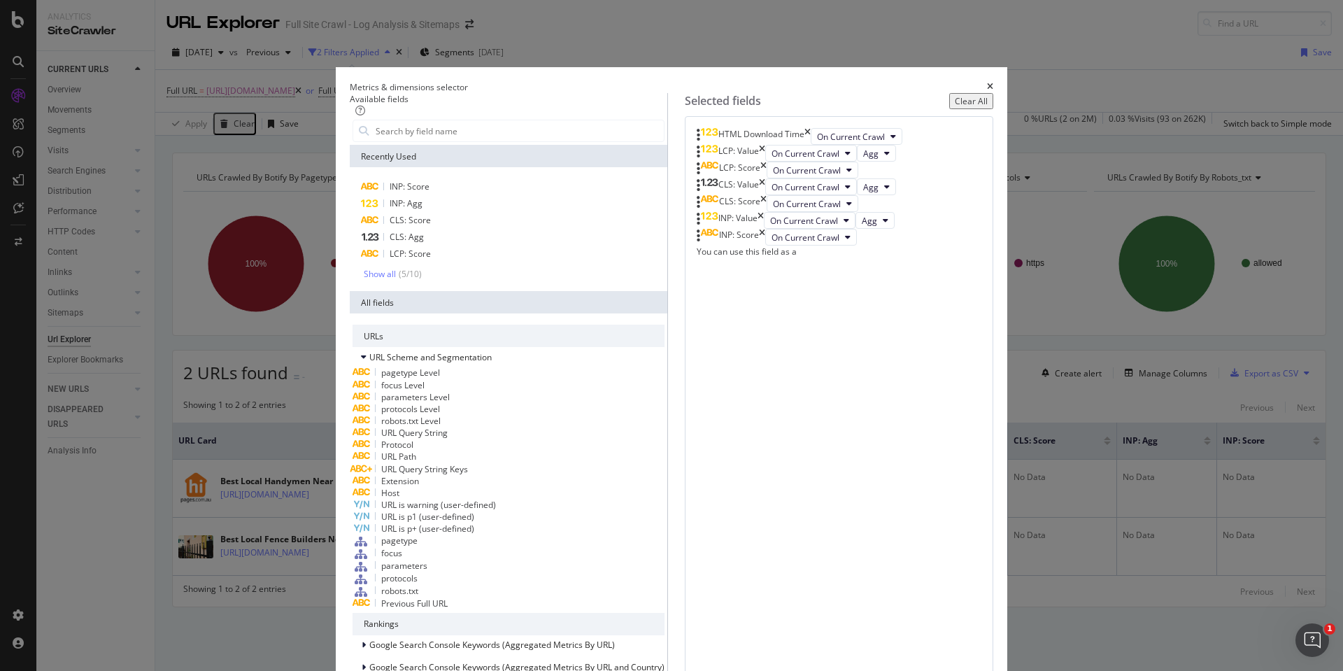
scroll to position [791, 0]
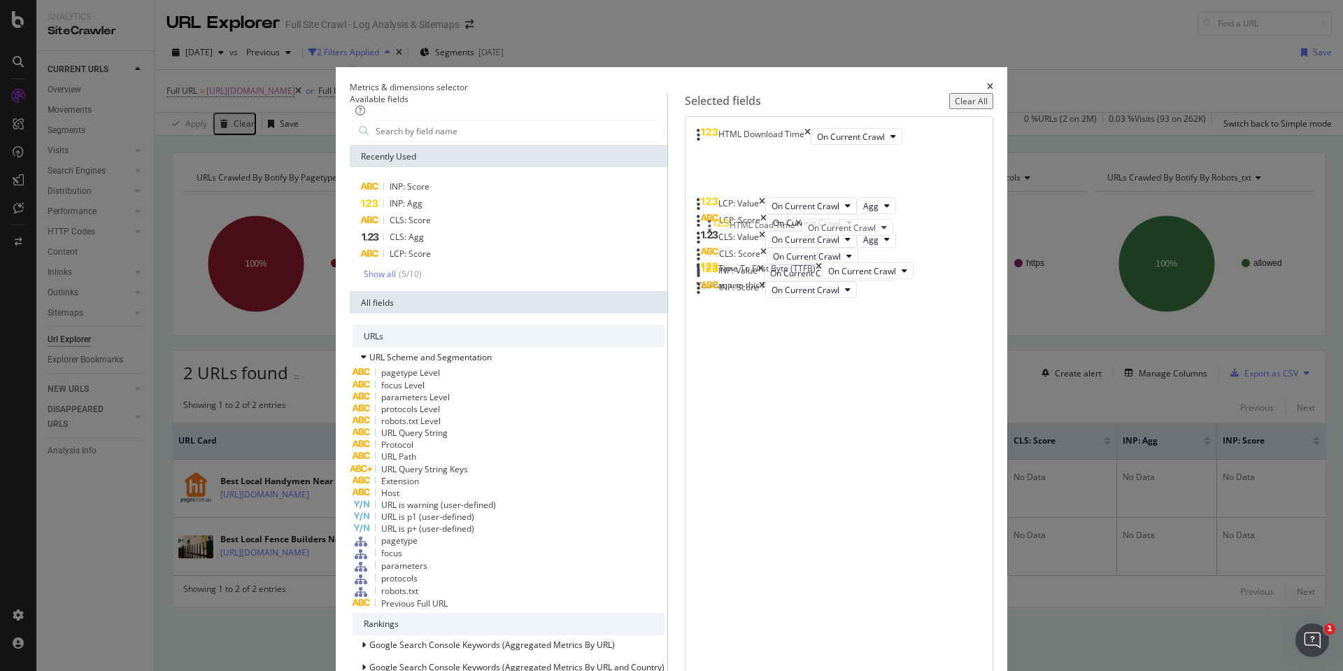
scroll to position [0, 0]
drag, startPoint x: 711, startPoint y: 465, endPoint x: 711, endPoint y: 233, distance: 232.2
click at [712, 234] on body "Analytics SiteCrawler CURRENT URLS Overview Movements Segments Visits Analysis …" at bounding box center [671, 335] width 1343 height 671
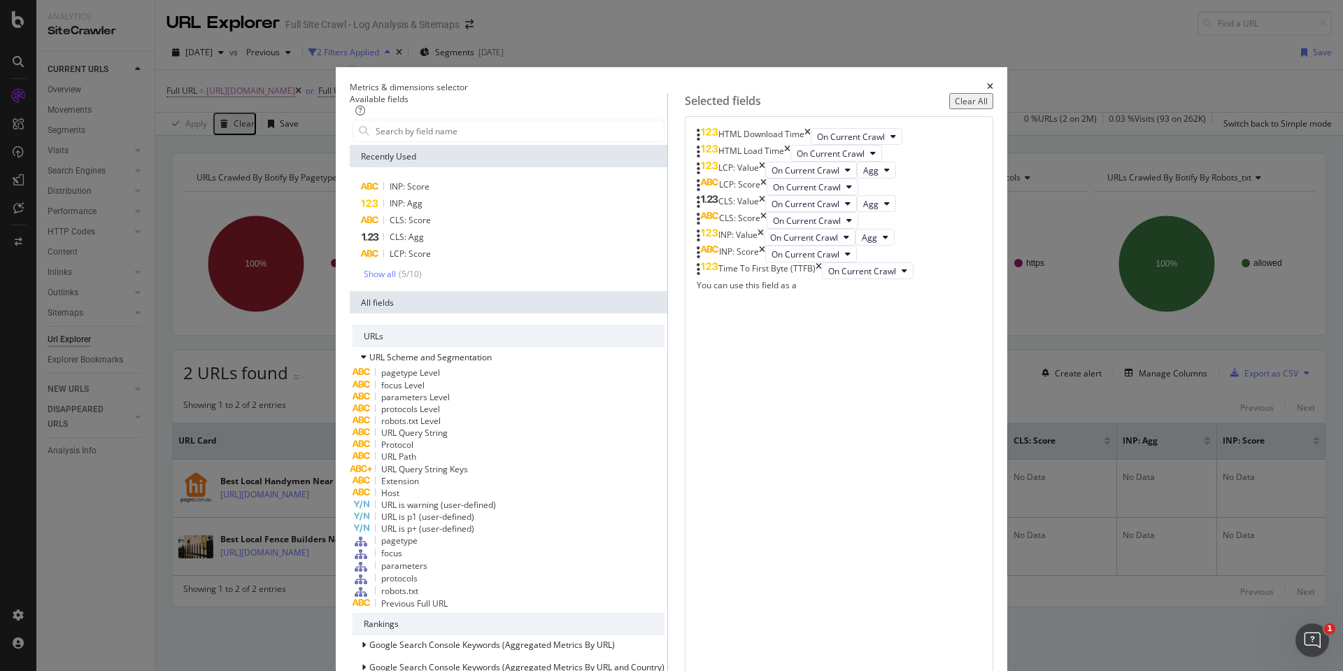
click at [790, 162] on div "HTML Load Time" at bounding box center [744, 153] width 94 height 17
click at [790, 162] on icon "times" at bounding box center [787, 153] width 6 height 17
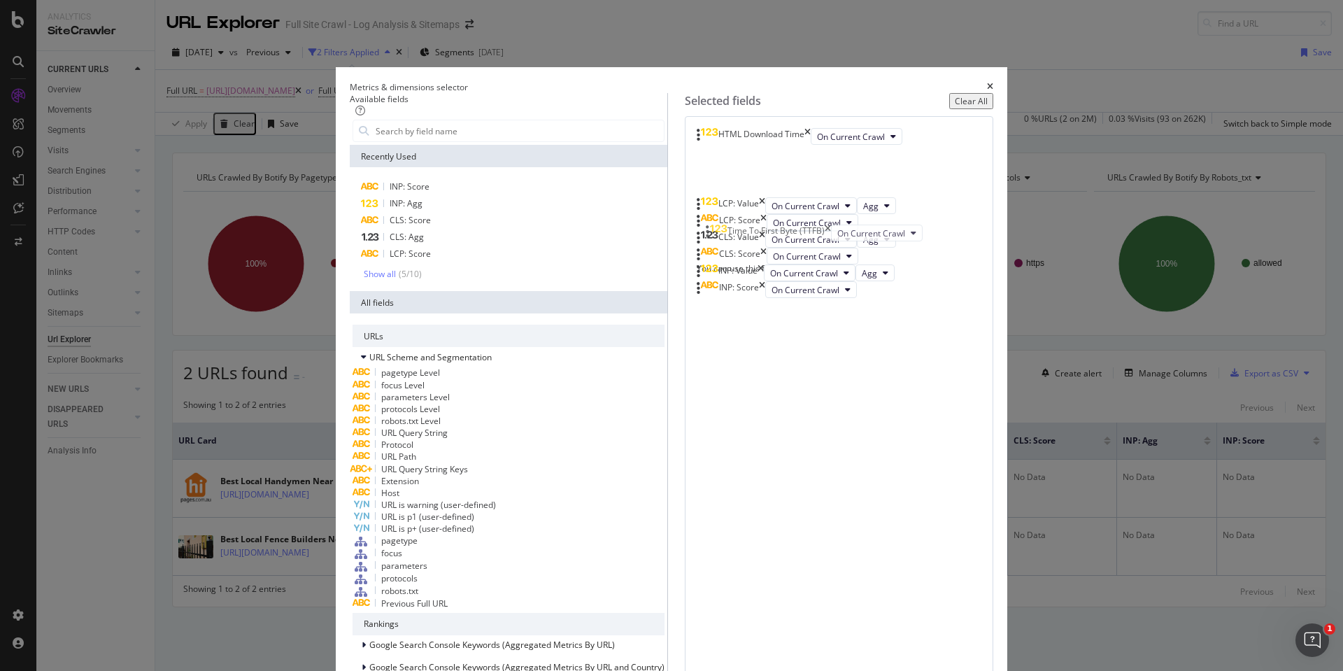
drag, startPoint x: 711, startPoint y: 473, endPoint x: 715, endPoint y: 239, distance: 234.4
click at [715, 239] on body "Analytics SiteCrawler CURRENT URLS Overview Movements Segments Visits Analysis …" at bounding box center [671, 335] width 1343 height 671
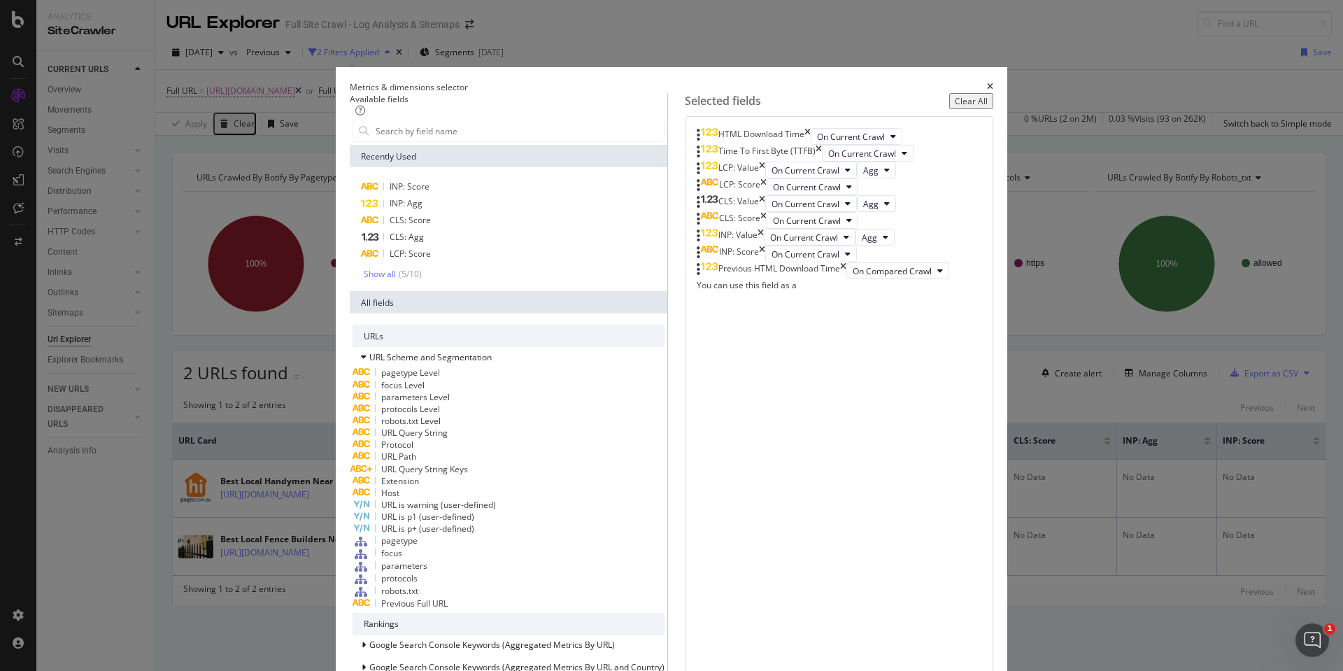
scroll to position [80, 0]
click at [846, 279] on icon "times" at bounding box center [843, 270] width 6 height 17
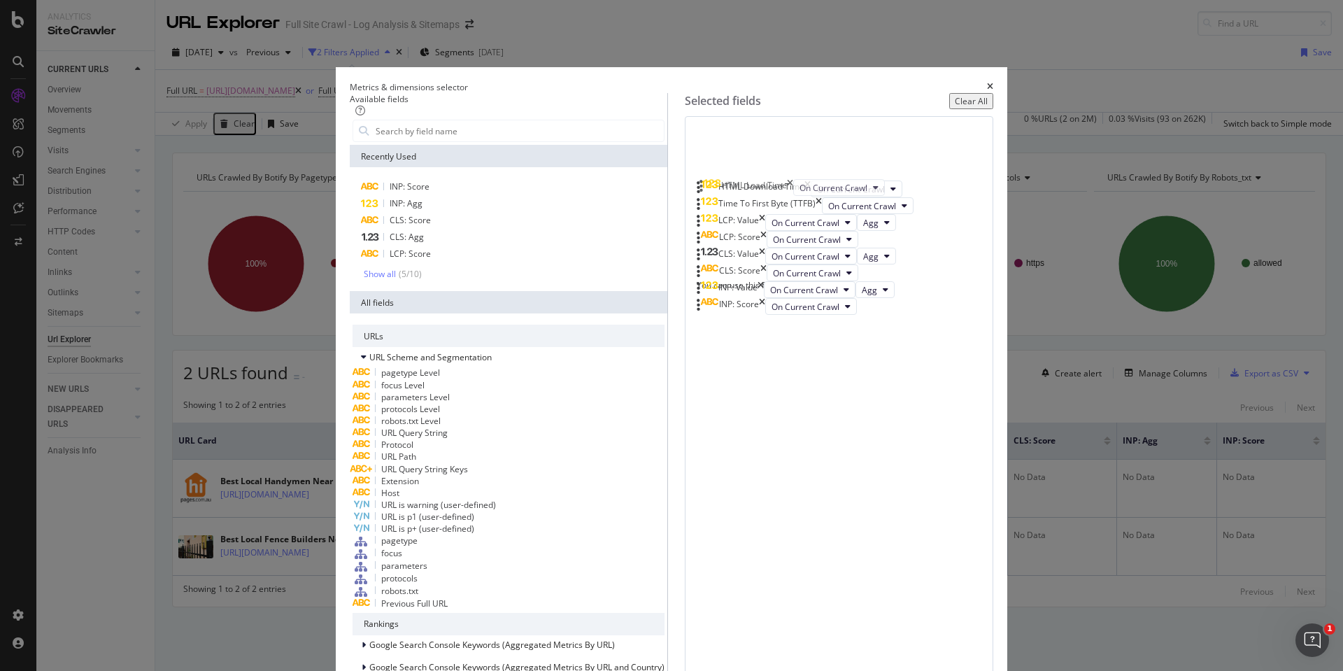
drag, startPoint x: 780, startPoint y: 467, endPoint x: 779, endPoint y: 187, distance: 279.8
click at [779, 187] on body "Analytics SiteCrawler CURRENT URLS Overview Movements Segments Visits Analysis …" at bounding box center [671, 335] width 1343 height 671
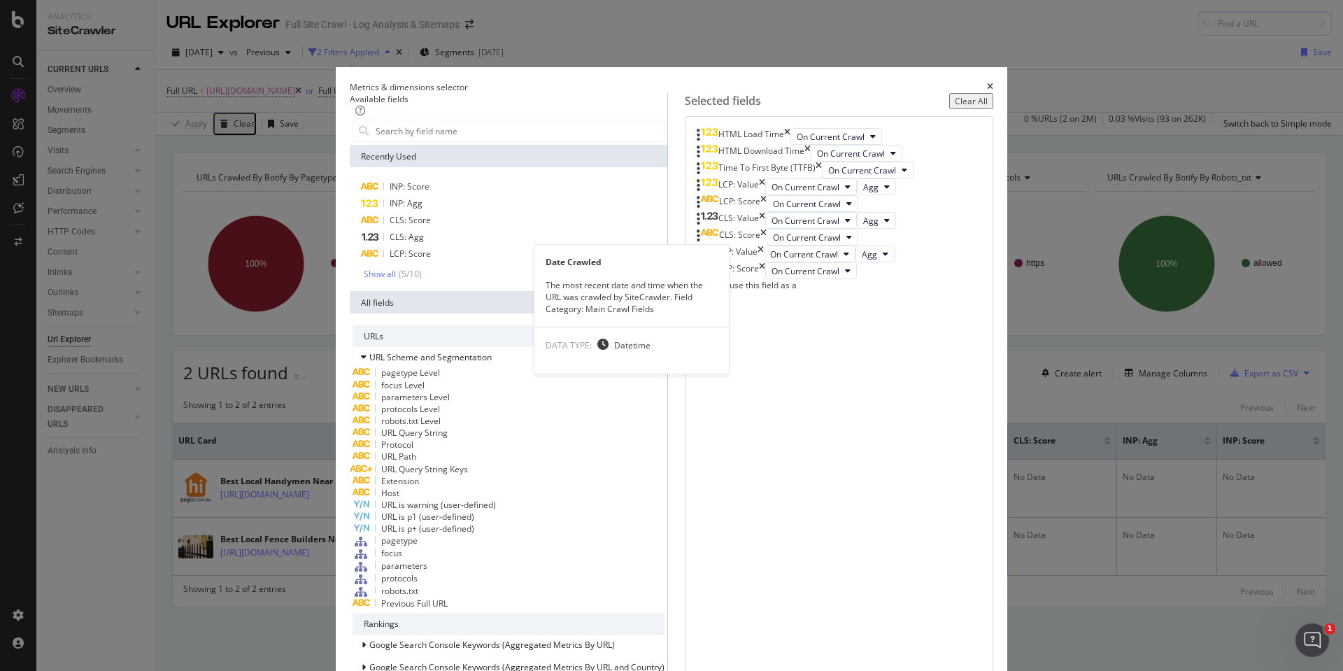
scroll to position [929, 0]
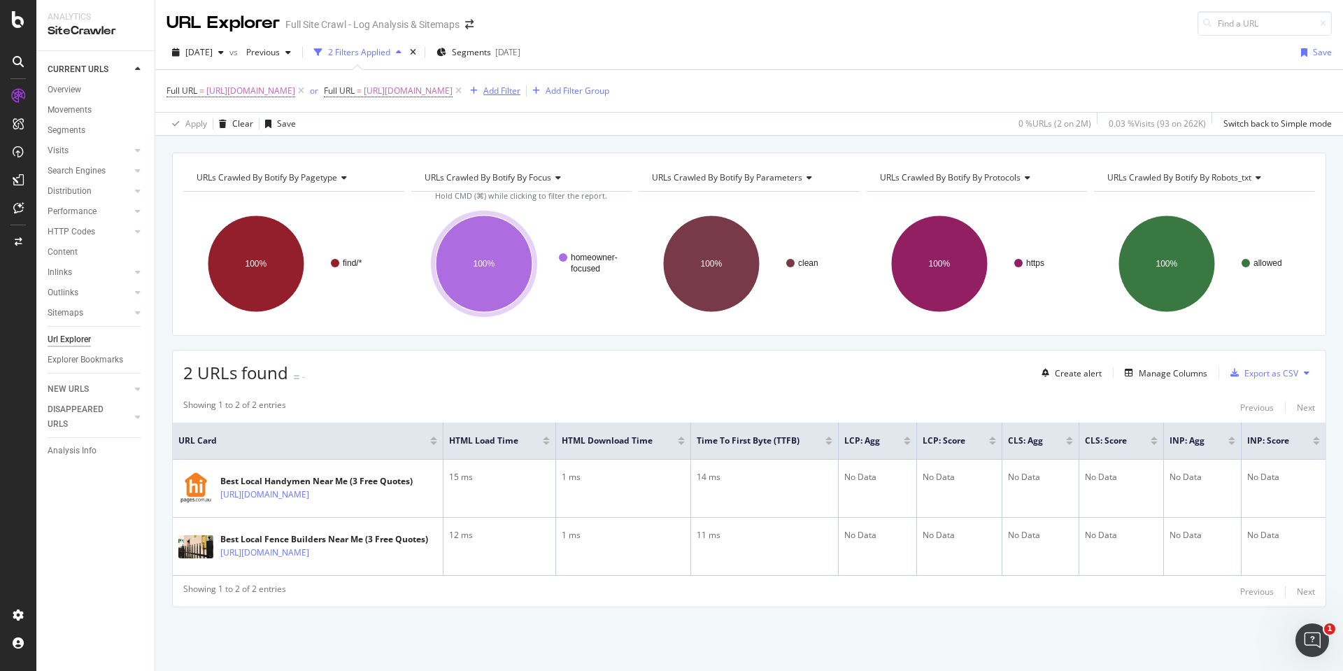
click at [520, 85] on div "Add Filter" at bounding box center [501, 91] width 37 height 12
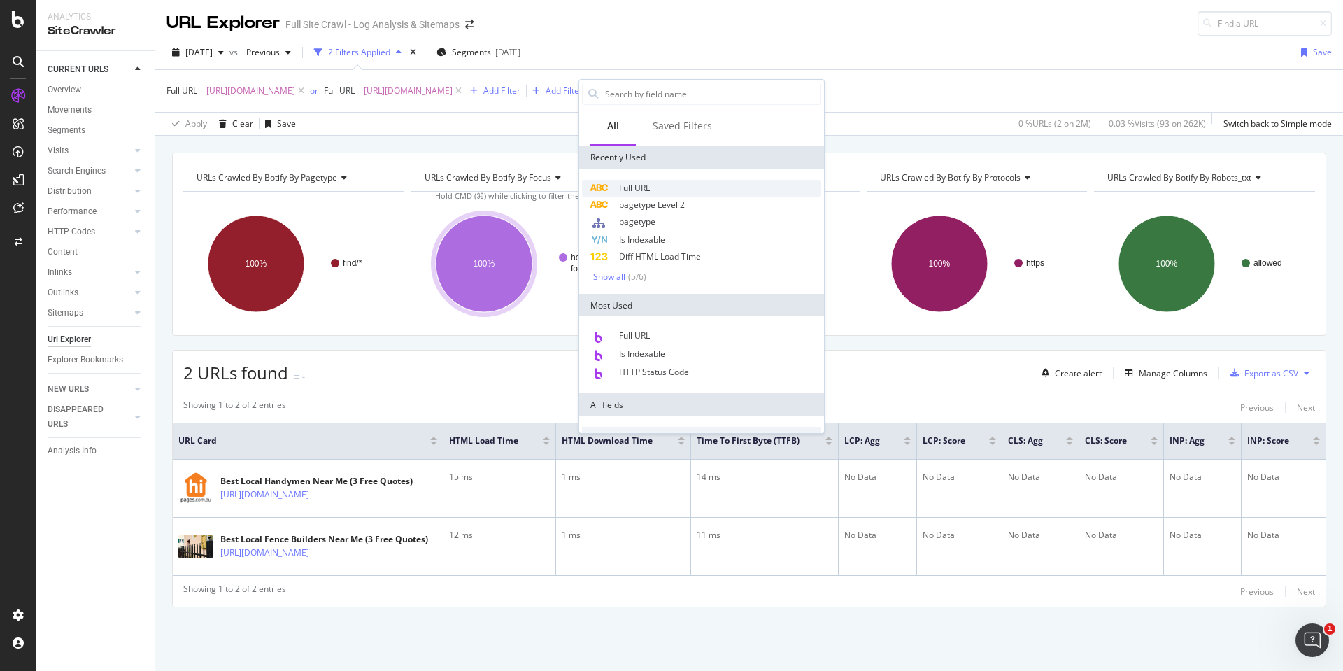
click at [644, 189] on span "Full URL" at bounding box center [634, 188] width 31 height 12
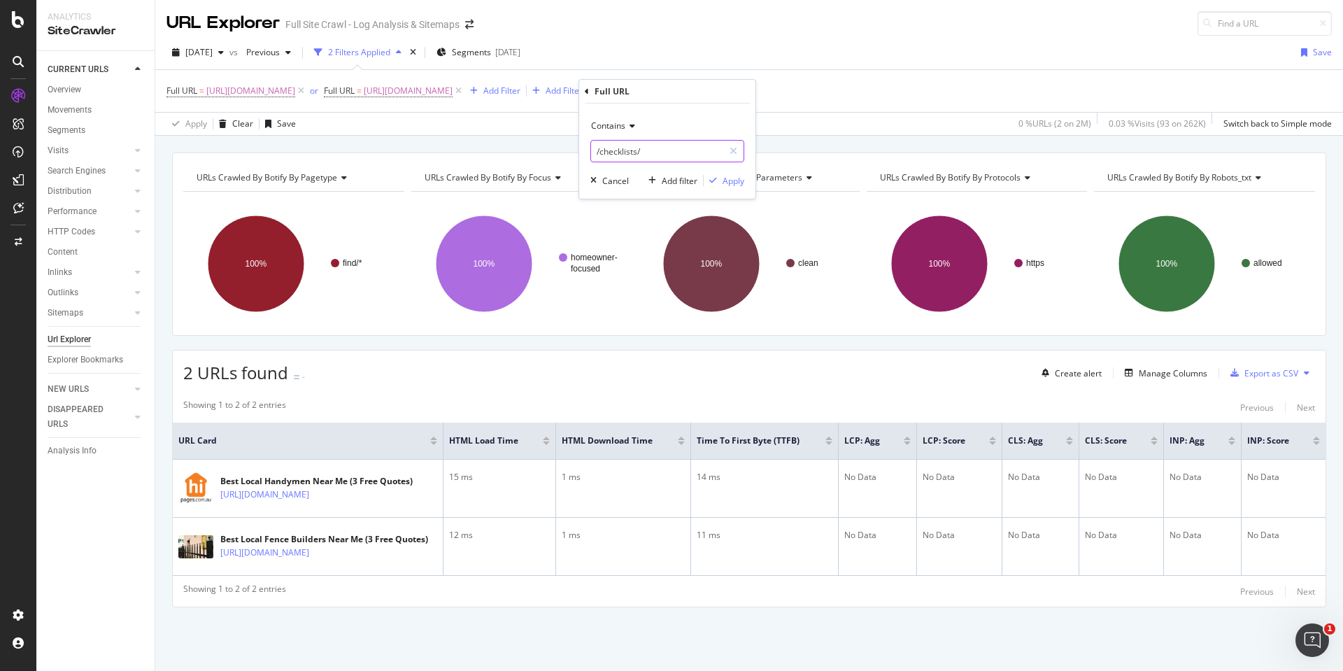
drag, startPoint x: 666, startPoint y: 146, endPoint x: 563, endPoint y: 147, distance: 102.8
click at [563, 147] on body "Analytics SiteCrawler CURRENT URLS Overview Movements Segments Visits Analysis …" at bounding box center [671, 335] width 1343 height 671
click at [618, 126] on span "Contains" at bounding box center [608, 126] width 34 height 12
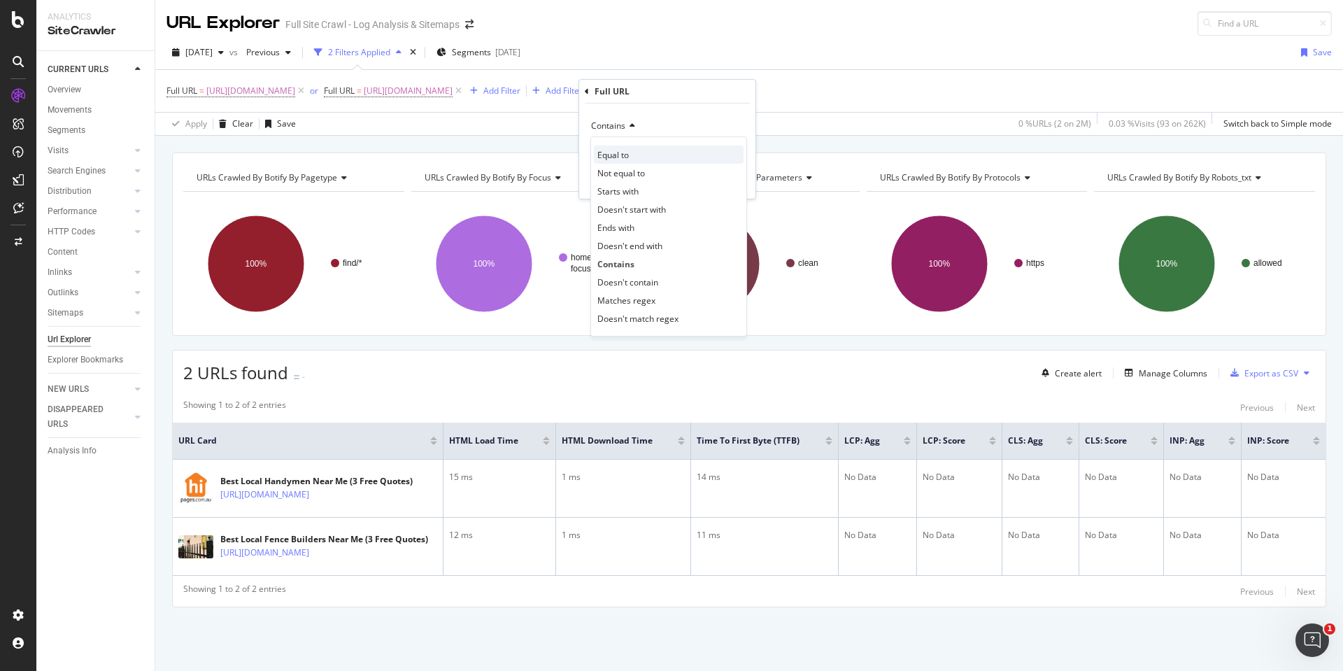
click at [637, 152] on div "Equal to" at bounding box center [669, 154] width 150 height 18
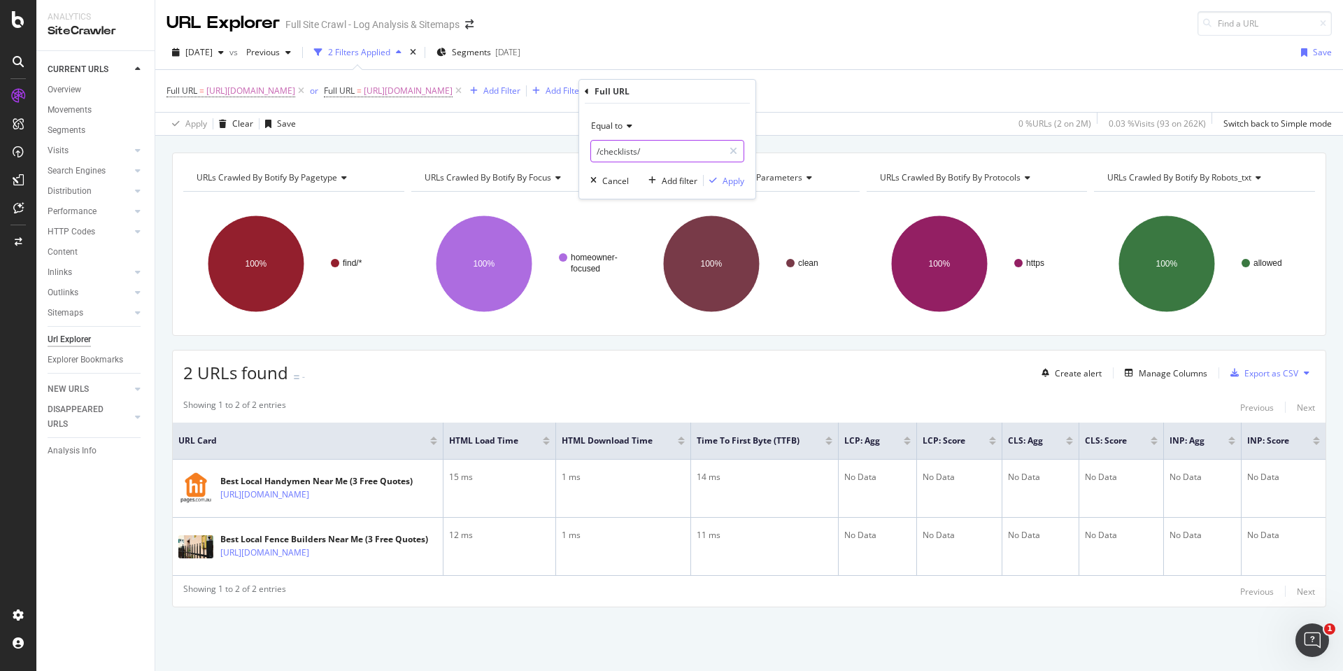
drag, startPoint x: 659, startPoint y: 152, endPoint x: 683, endPoint y: 144, distance: 25.9
click at [683, 144] on input "/checklists/" at bounding box center [657, 151] width 132 height 22
paste input "[URL][DOMAIN_NAME]"
type input "[URL][DOMAIN_NAME]"
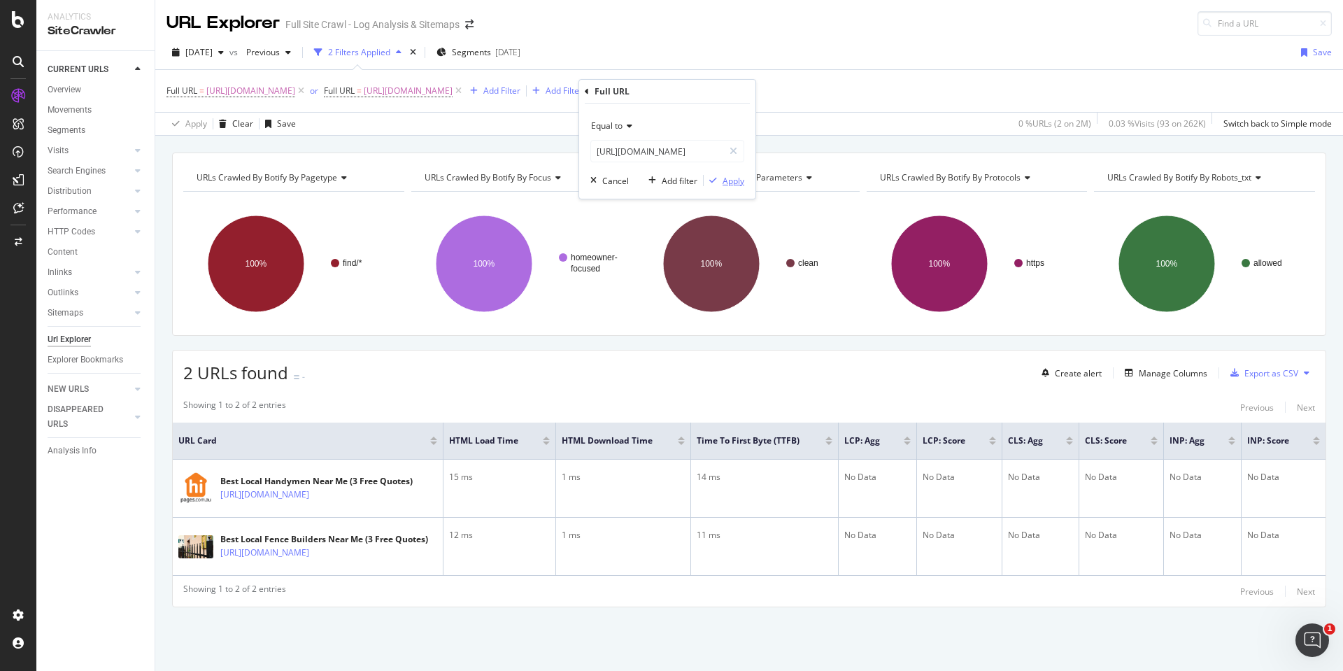
click at [732, 183] on div "Apply" at bounding box center [734, 181] width 22 height 12
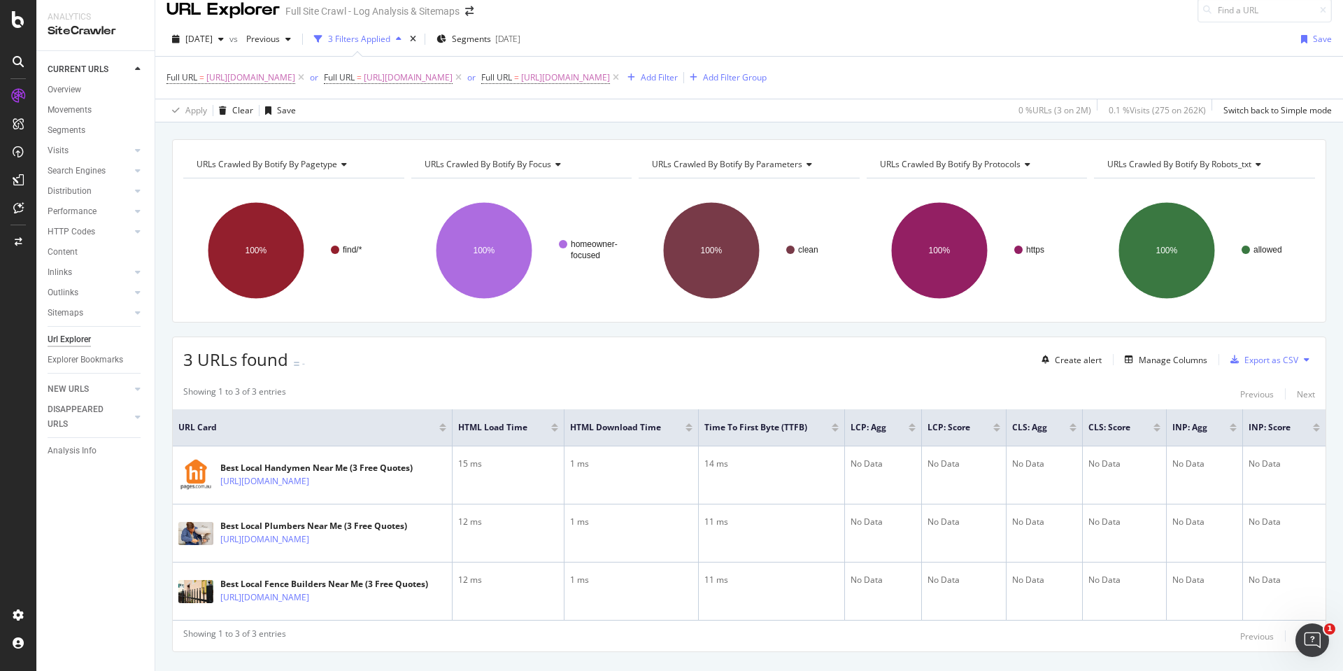
scroll to position [15, 0]
